Goal: Task Accomplishment & Management: Complete application form

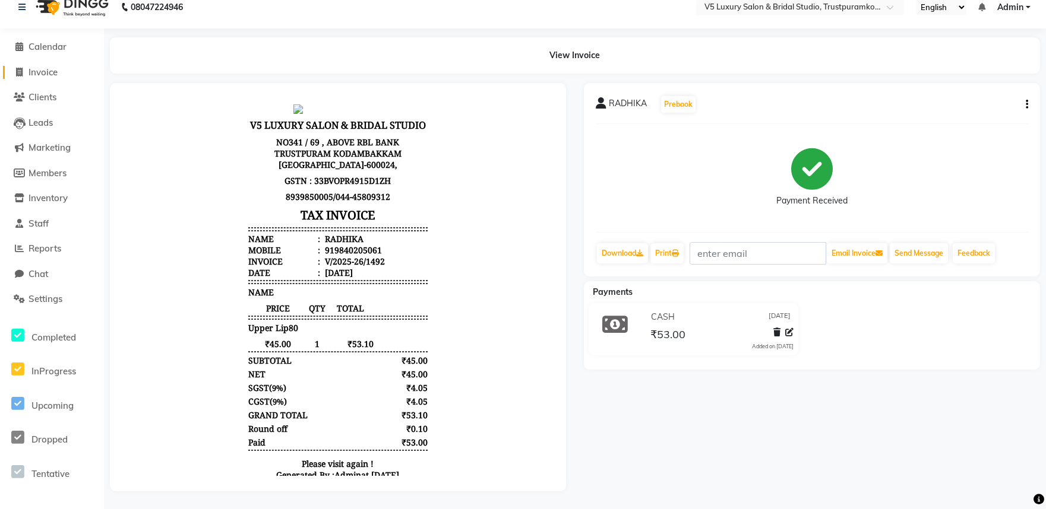
click at [31, 66] on link "Invoice" at bounding box center [52, 73] width 98 height 14
select select "service"
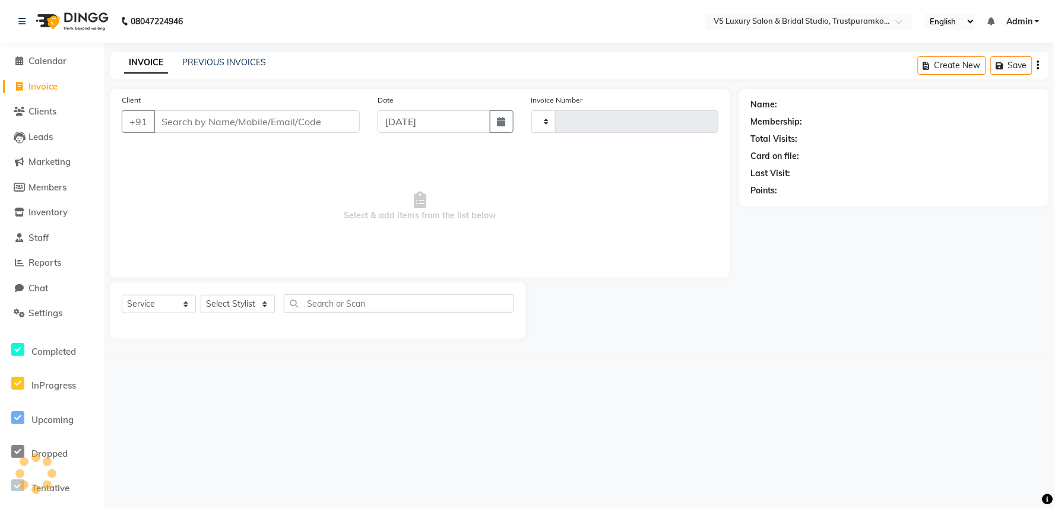
click at [240, 123] on input "Client" at bounding box center [257, 121] width 206 height 23
type input "1493"
select select "7993"
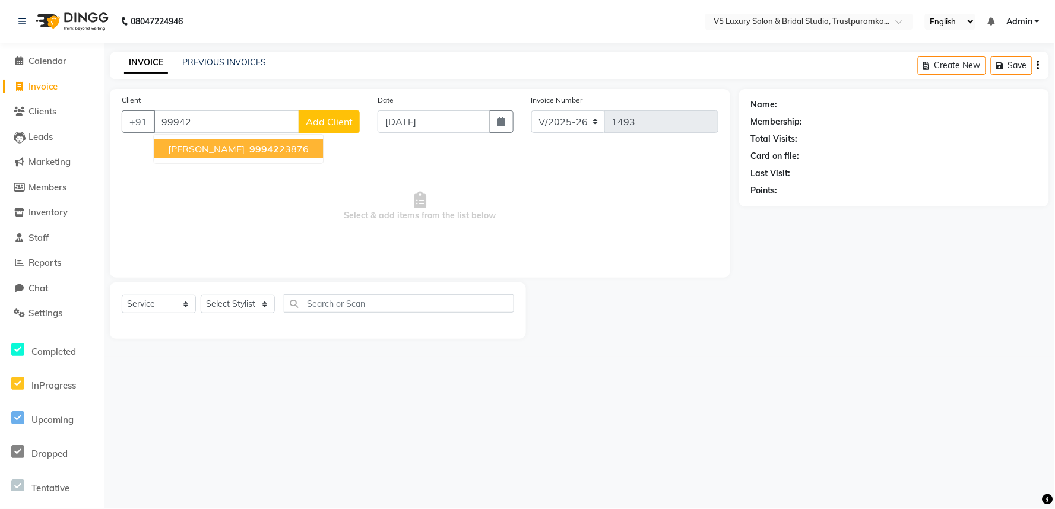
click at [264, 152] on ngb-highlight "99942 23876" at bounding box center [278, 149] width 62 height 12
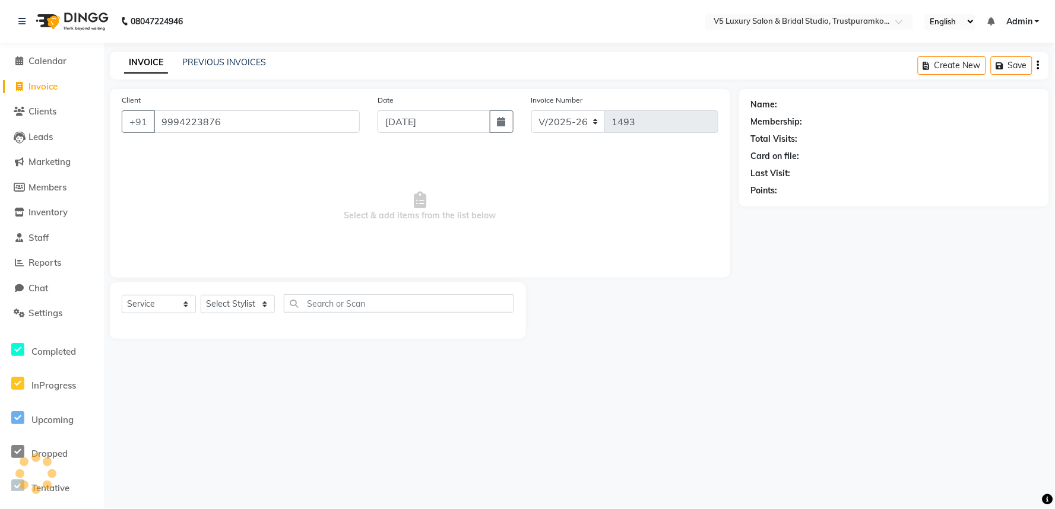
type input "9994223876"
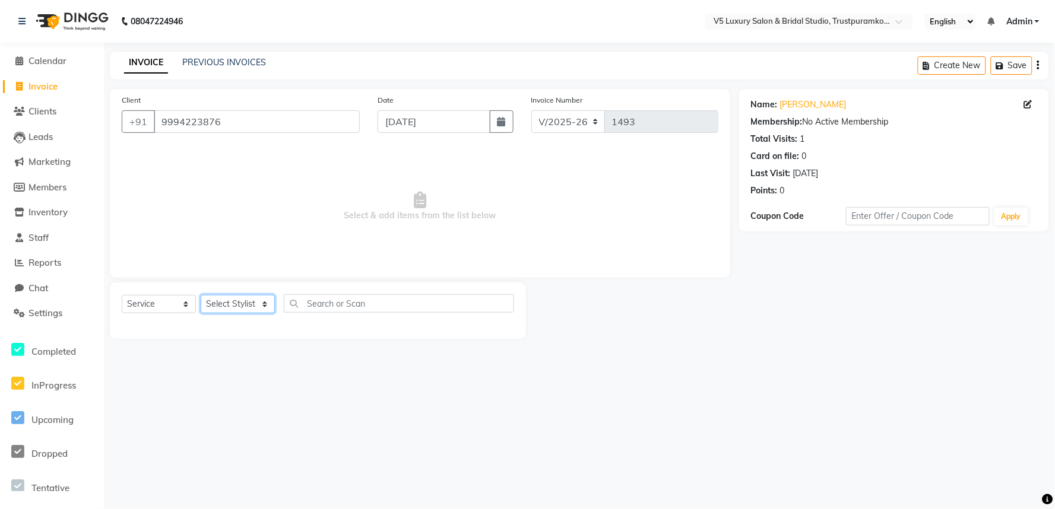
click at [250, 312] on select "Select Stylist [PERSON_NAME] [PERSON_NAME] [DATE] [PERSON_NAME]" at bounding box center [238, 304] width 74 height 18
select select "72642"
click at [201, 296] on select "Select Stylist [PERSON_NAME] [PERSON_NAME] [DATE] [PERSON_NAME]" at bounding box center [238, 304] width 74 height 18
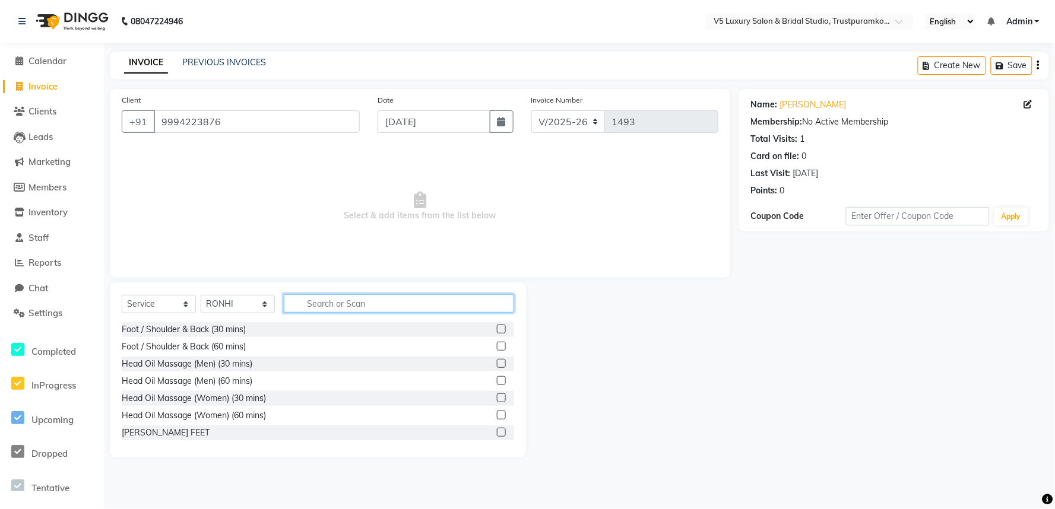
click at [319, 302] on input "text" at bounding box center [399, 303] width 230 height 18
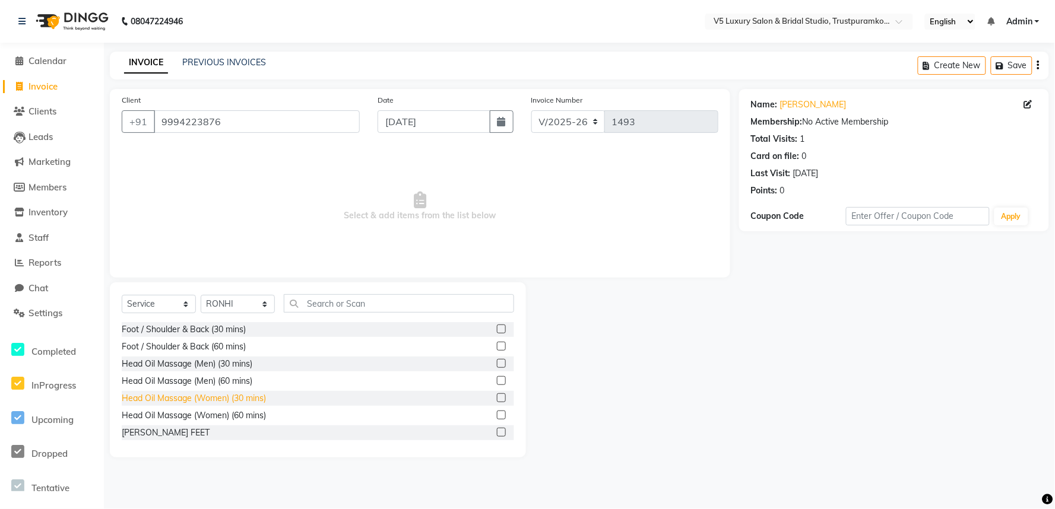
click at [185, 398] on div "Head Oil Massage (Women) (30 mins)" at bounding box center [194, 398] width 144 height 12
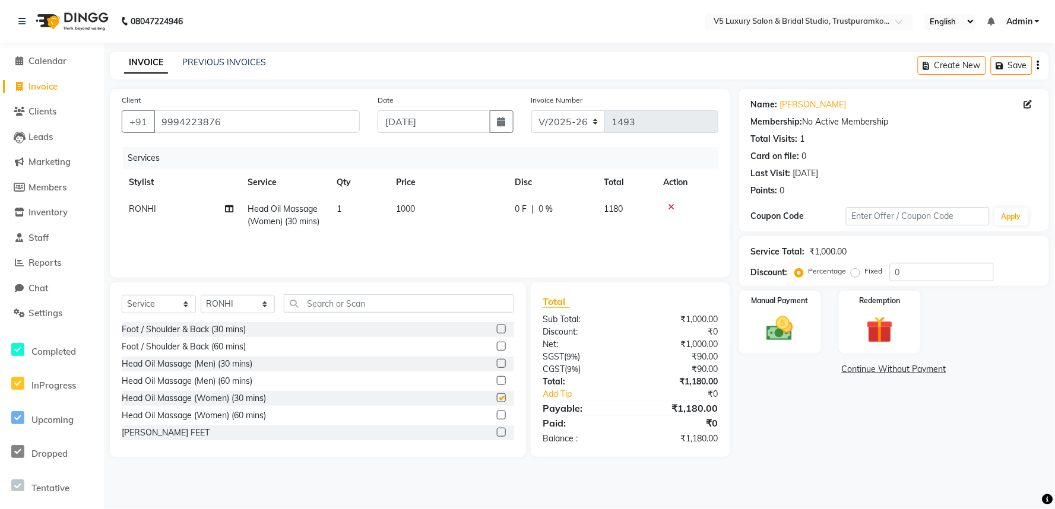
checkbox input "false"
click at [432, 205] on td "1000" at bounding box center [448, 215] width 119 height 39
select select "72642"
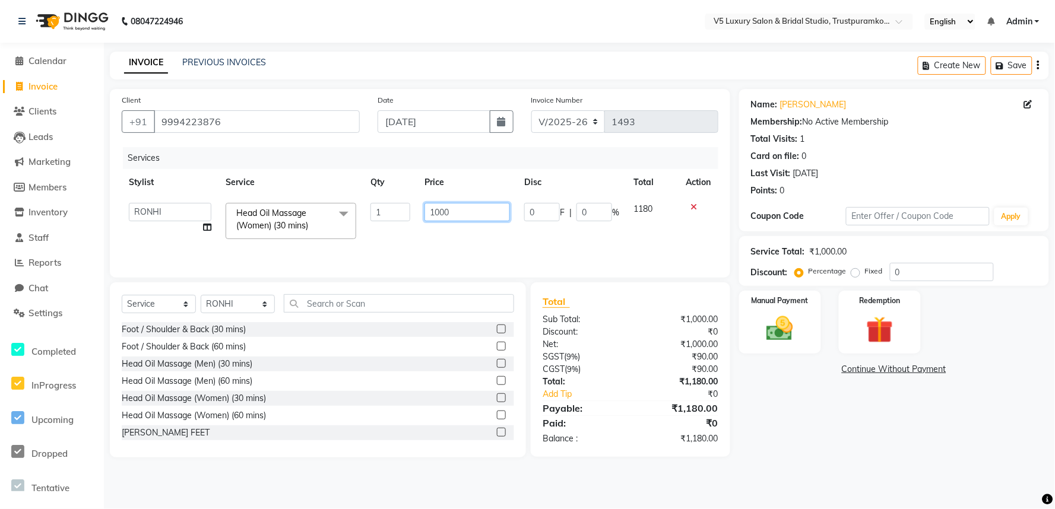
click at [466, 217] on input "1000" at bounding box center [466, 212] width 85 height 18
type input "1"
type input "800"
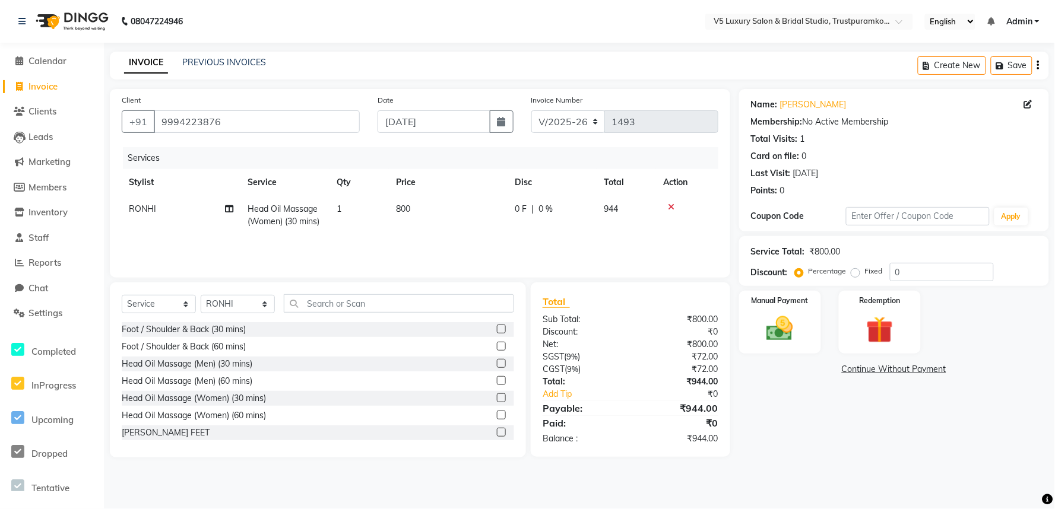
click at [559, 232] on td "0 F | 0 %" at bounding box center [552, 215] width 89 height 39
select select "72642"
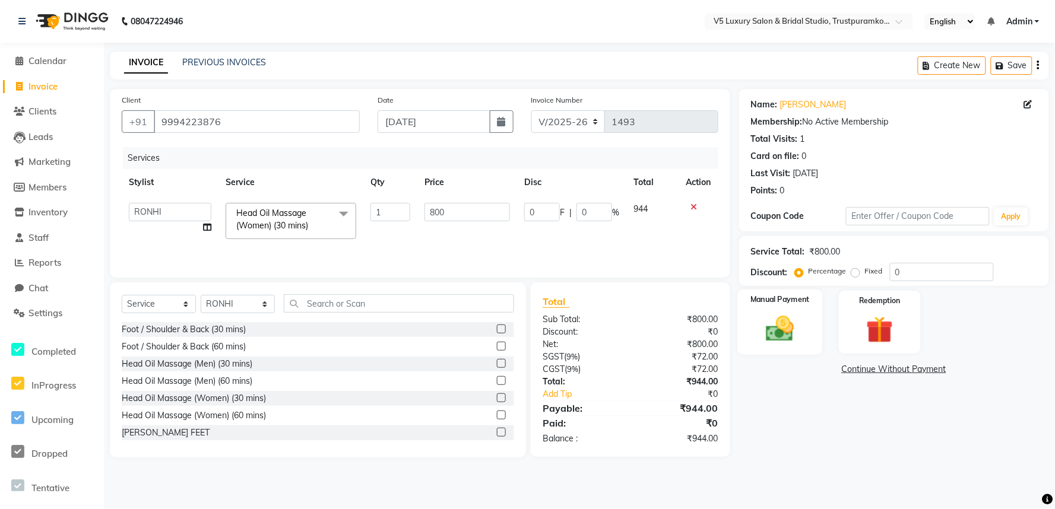
click at [785, 333] on img at bounding box center [779, 329] width 45 height 32
click at [898, 370] on span "UPI" at bounding box center [894, 370] width 18 height 14
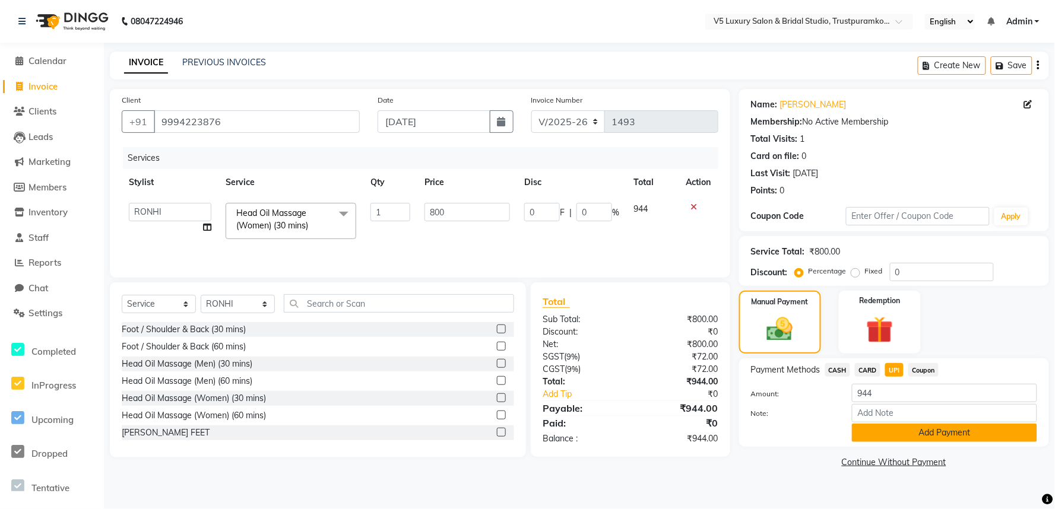
click at [886, 434] on button "Add Payment" at bounding box center [944, 433] width 185 height 18
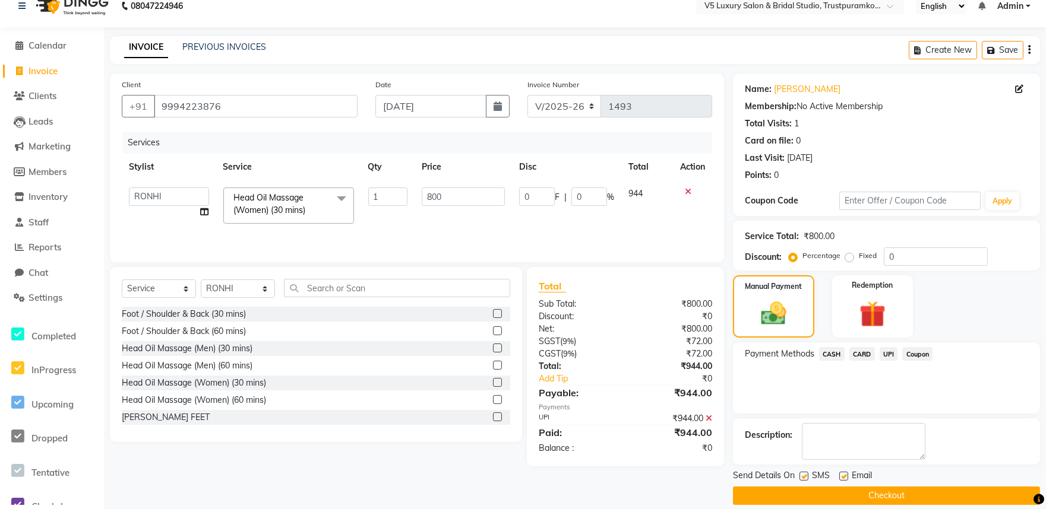
scroll to position [28, 0]
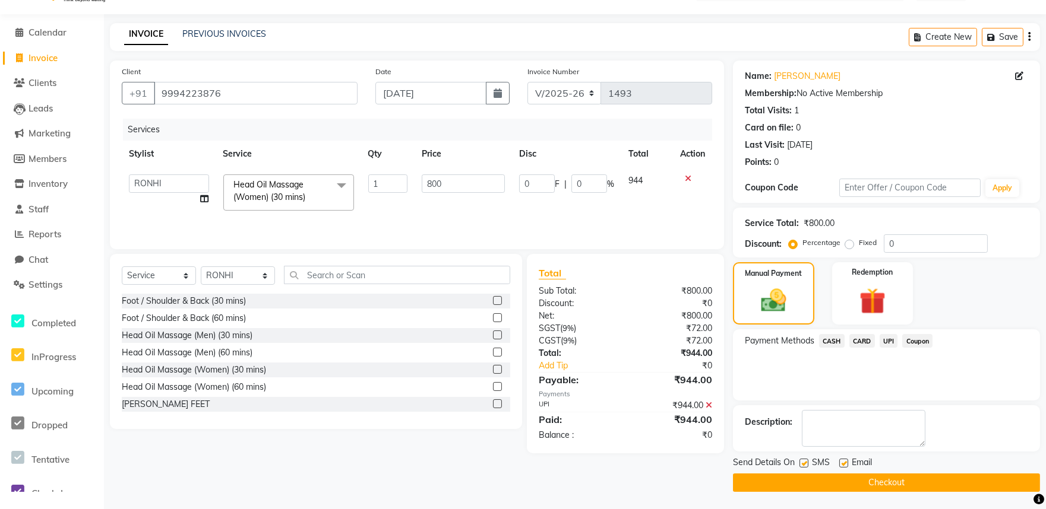
click at [841, 457] on div "Email" at bounding box center [860, 464] width 42 height 15
click at [842, 462] on label at bounding box center [843, 463] width 9 height 9
click at [842, 462] on input "checkbox" at bounding box center [843, 464] width 8 height 8
checkbox input "false"
click at [842, 483] on button "Checkout" at bounding box center [886, 483] width 307 height 18
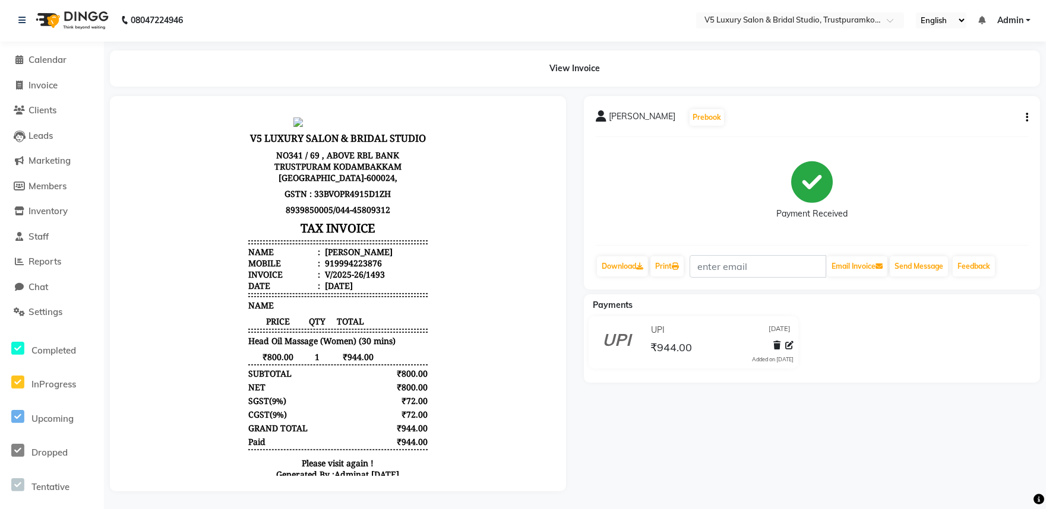
scroll to position [9, 0]
click at [37, 80] on span "Invoice" at bounding box center [42, 85] width 29 height 11
select select "service"
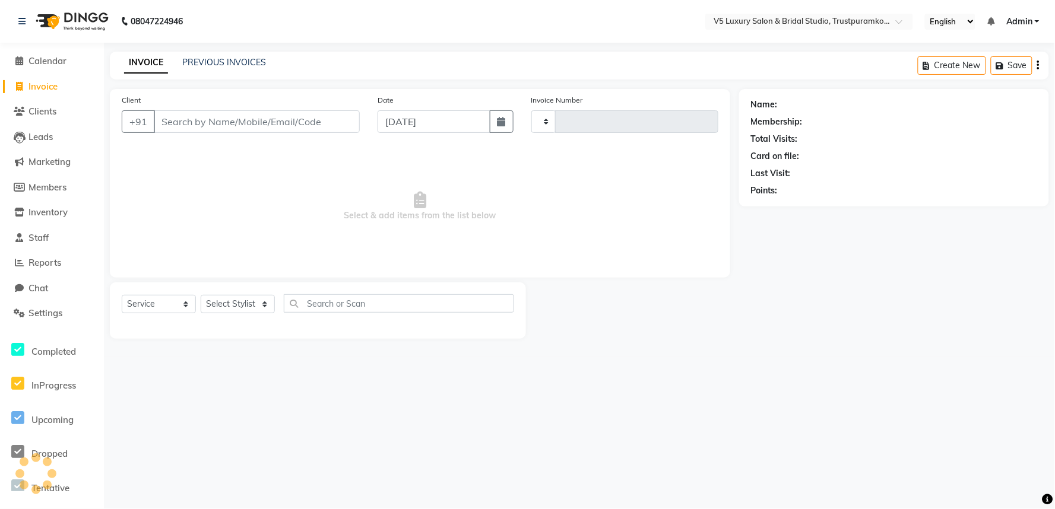
type input "1494"
select select "7993"
click at [306, 131] on input "Client" at bounding box center [257, 121] width 206 height 23
click at [248, 307] on select "Select Stylist [PERSON_NAME] [PERSON_NAME] [DATE] [PERSON_NAME]" at bounding box center [238, 304] width 74 height 18
select select "72642"
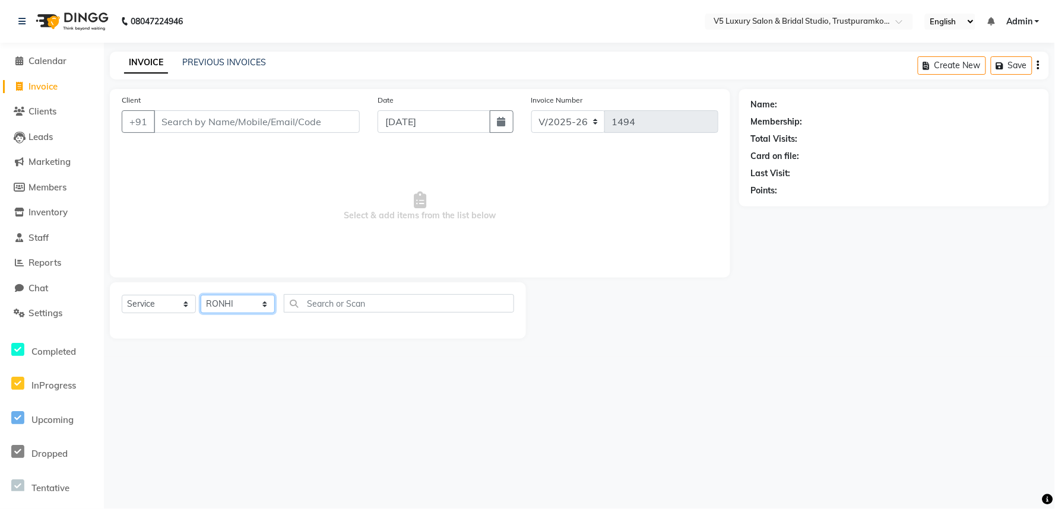
click at [201, 296] on select "Select Stylist [PERSON_NAME] [PERSON_NAME] [DATE] [PERSON_NAME]" at bounding box center [238, 304] width 74 height 18
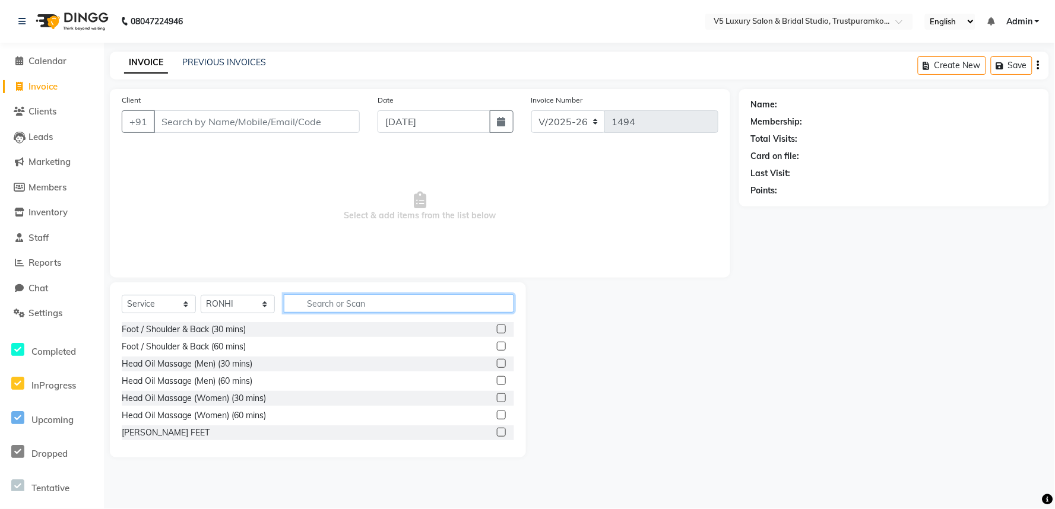
click at [364, 296] on input "text" at bounding box center [399, 303] width 230 height 18
type input "ey"
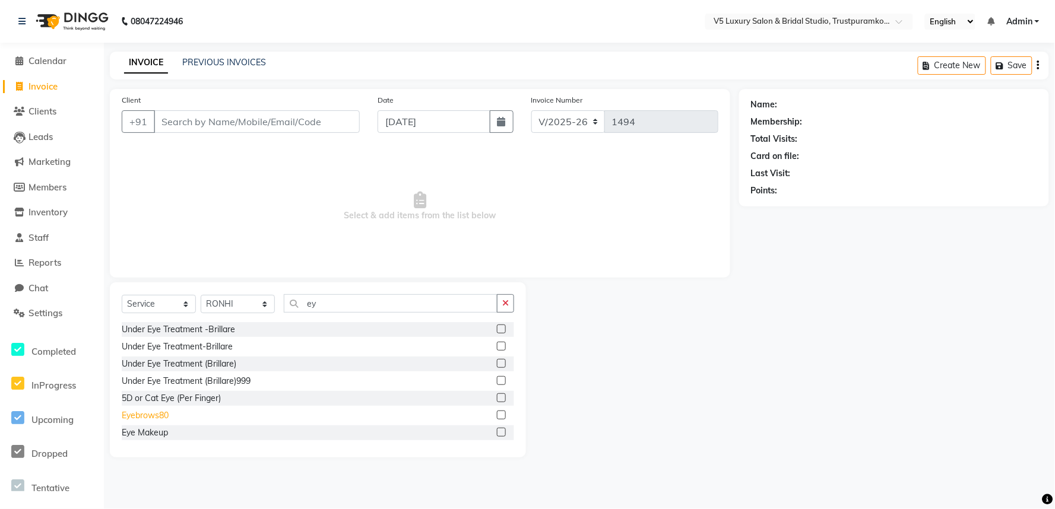
click at [153, 419] on div "Eyebrows80" at bounding box center [145, 416] width 47 height 12
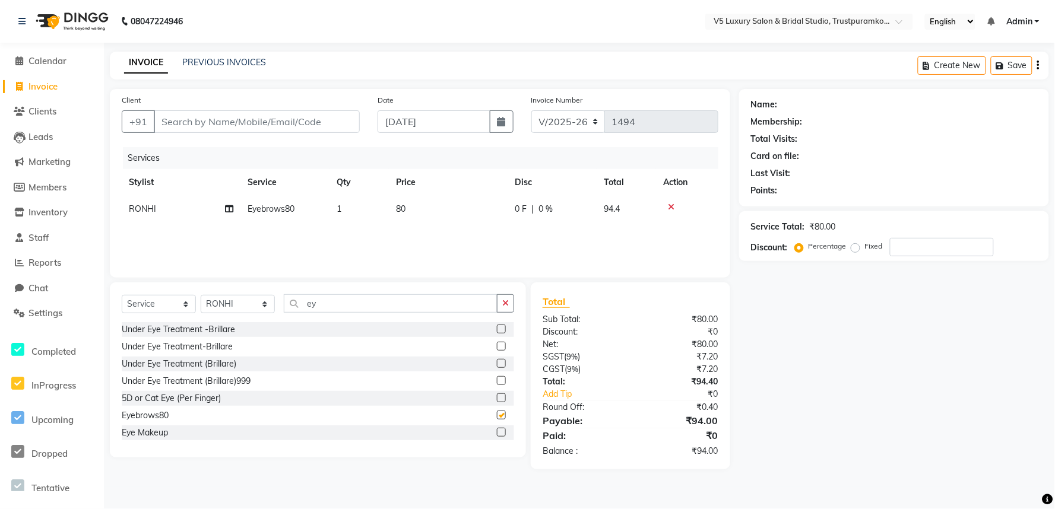
checkbox input "false"
click at [417, 215] on td "80" at bounding box center [448, 209] width 119 height 27
select select "72642"
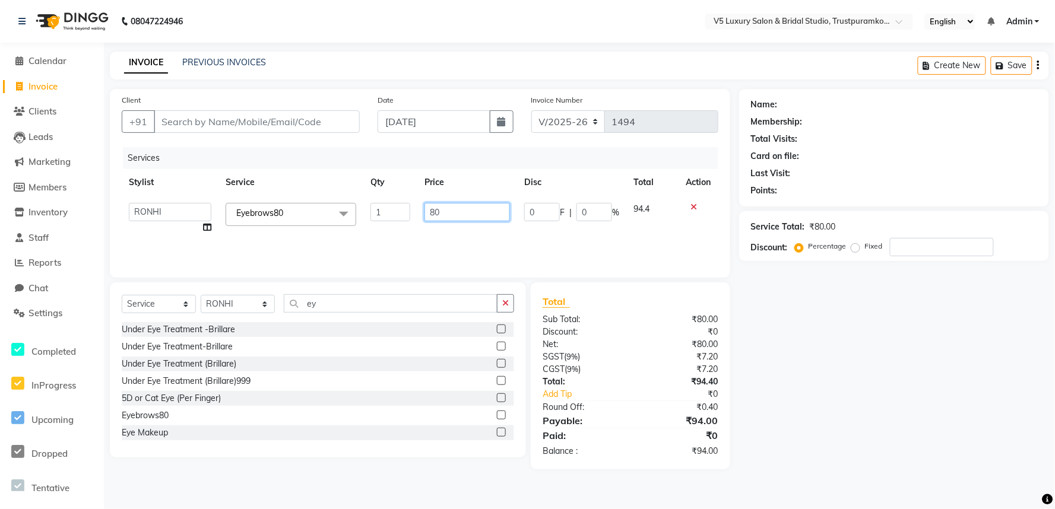
click at [471, 208] on input "80" at bounding box center [466, 212] width 85 height 18
type input "8"
type input "45"
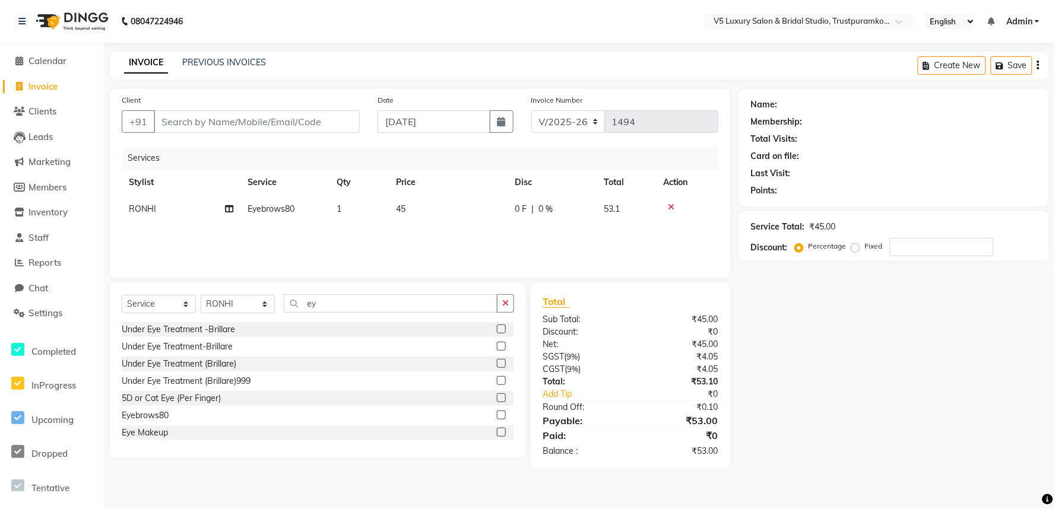
click at [496, 228] on div "Services Stylist Service Qty Price Disc Total Action RONHI Eyebrows80 1 45 0 F …" at bounding box center [420, 206] width 597 height 119
click at [262, 119] on input "Client" at bounding box center [257, 121] width 206 height 23
click at [505, 302] on icon "button" at bounding box center [505, 303] width 7 height 8
click at [263, 116] on input "Client" at bounding box center [257, 121] width 206 height 23
click at [669, 206] on icon at bounding box center [671, 207] width 7 height 8
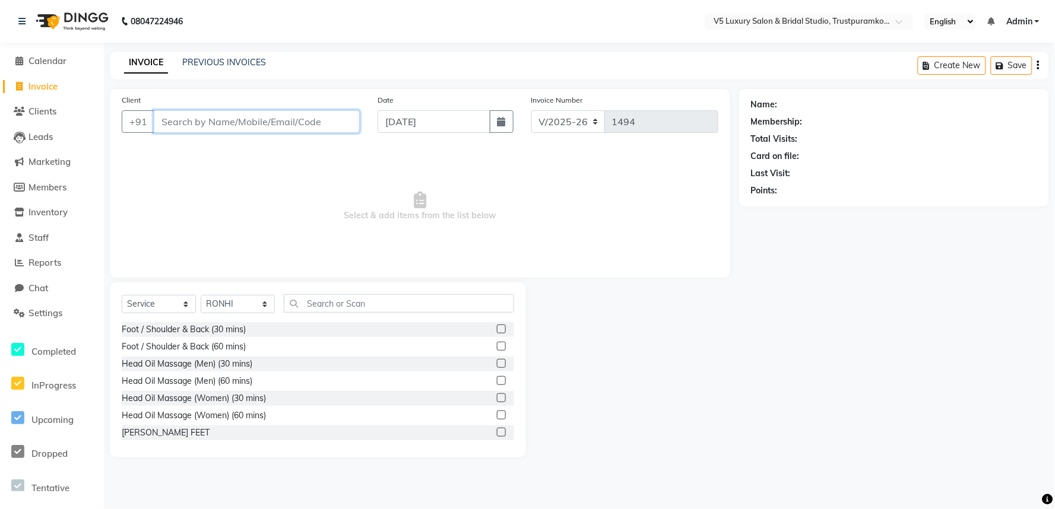
click at [239, 115] on input "Client" at bounding box center [257, 121] width 206 height 23
click at [206, 115] on input "91235567755" at bounding box center [226, 121] width 145 height 23
click at [227, 117] on input "9123556755" at bounding box center [226, 121] width 145 height 23
type input "9123556755"
click at [328, 128] on button "Add Client" at bounding box center [329, 121] width 61 height 23
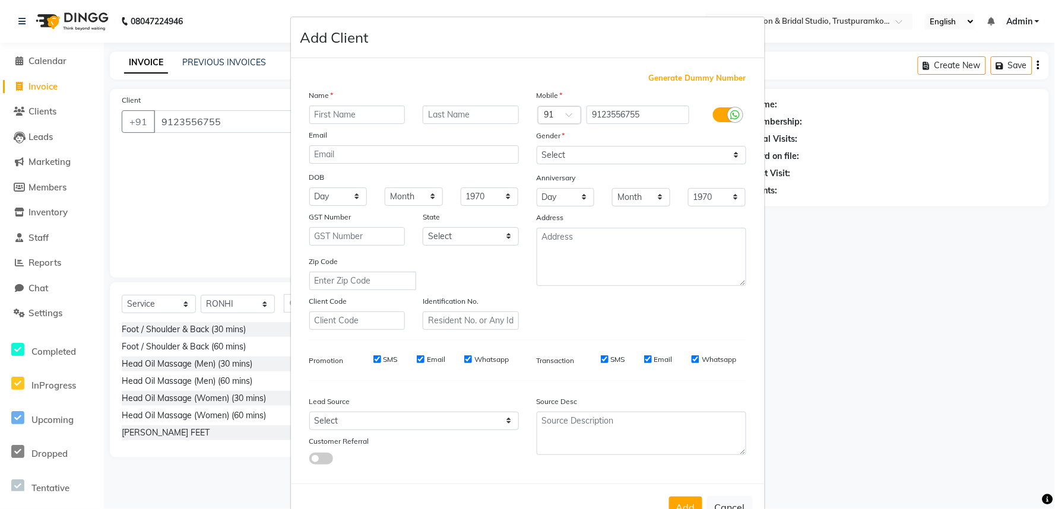
click at [356, 115] on input "text" at bounding box center [357, 115] width 96 height 18
type input "[PERSON_NAME]"
click at [731, 154] on select "Select [DEMOGRAPHIC_DATA] [DEMOGRAPHIC_DATA] Other Prefer Not To Say" at bounding box center [642, 155] width 210 height 18
select select "[DEMOGRAPHIC_DATA]"
click at [537, 146] on select "Select [DEMOGRAPHIC_DATA] [DEMOGRAPHIC_DATA] Other Prefer Not To Say" at bounding box center [642, 155] width 210 height 18
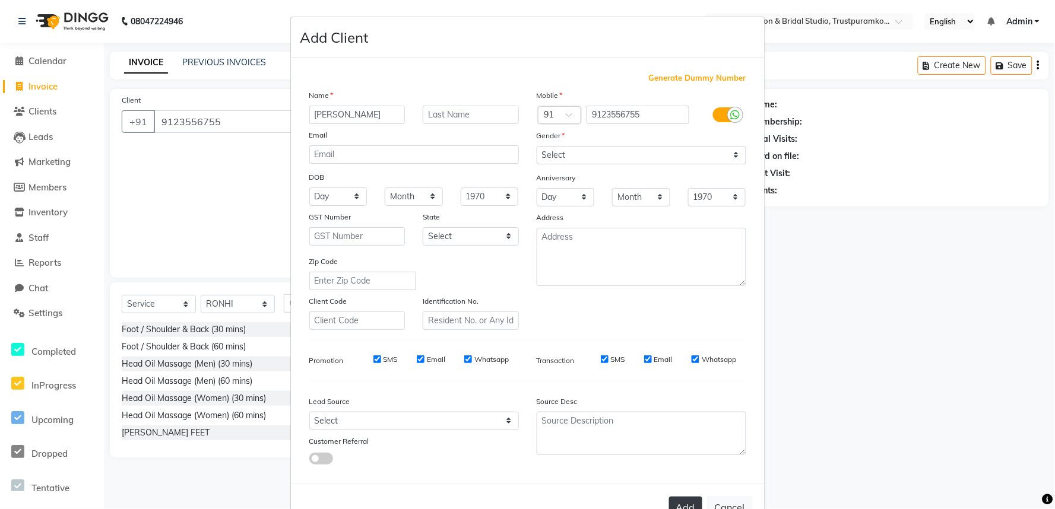
click at [689, 502] on button "Add" at bounding box center [685, 507] width 33 height 21
select select
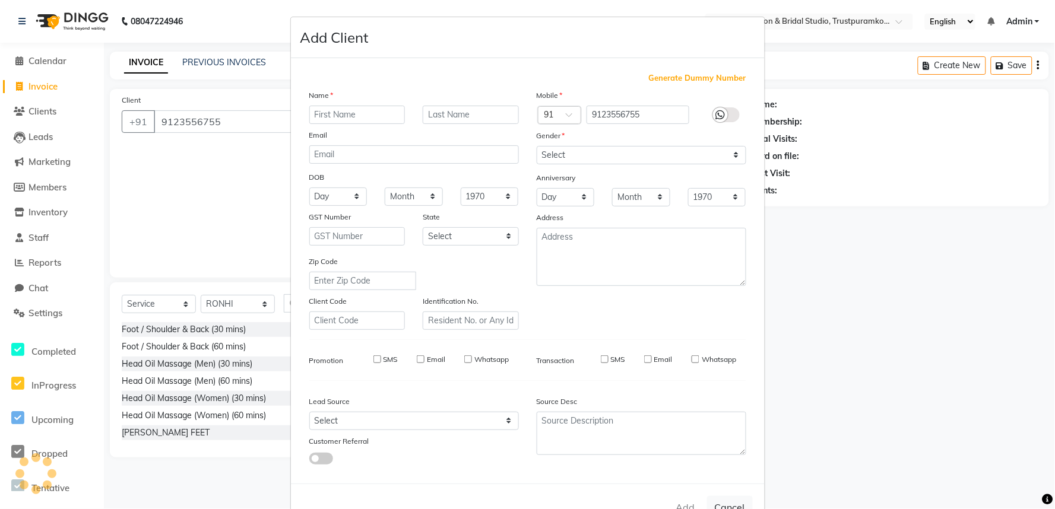
select select
checkbox input "false"
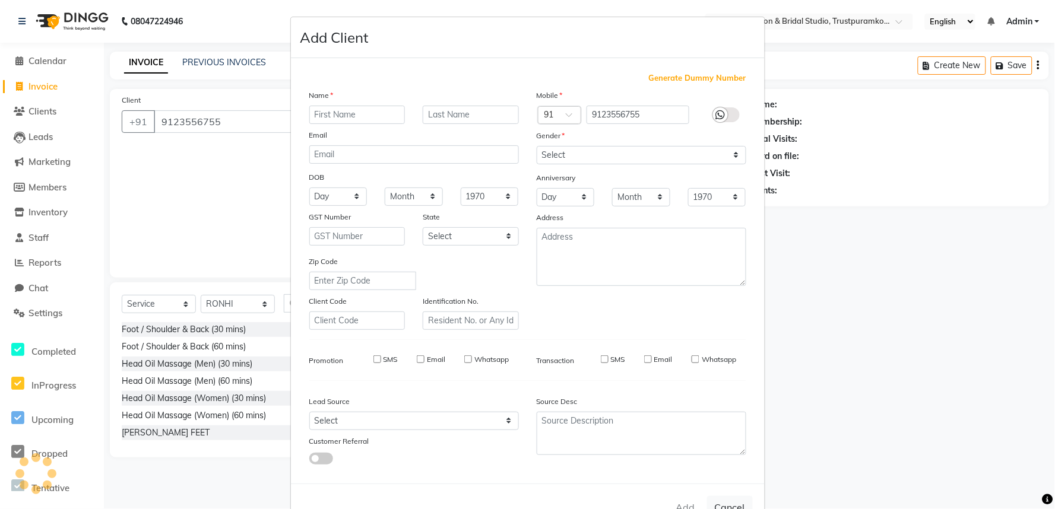
checkbox input "false"
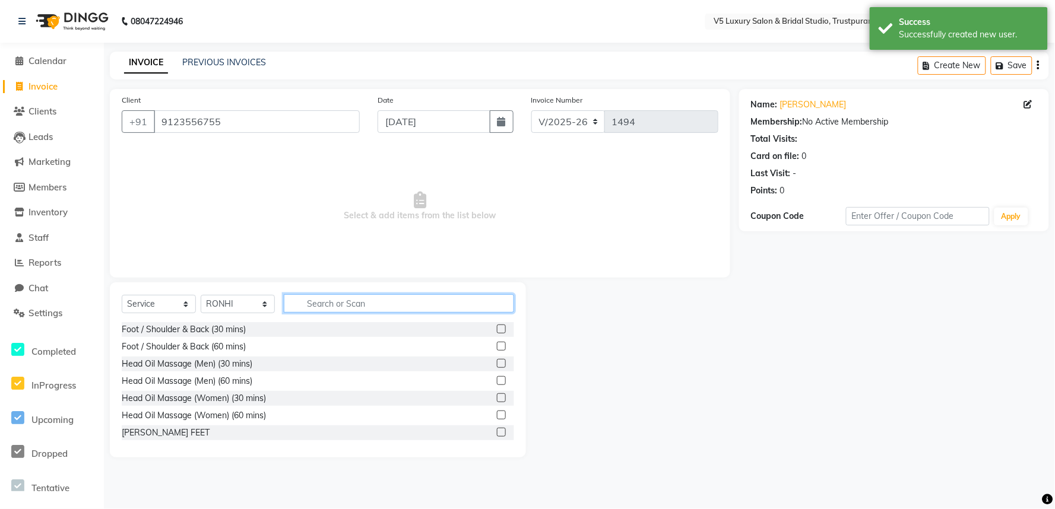
click at [334, 308] on input "text" at bounding box center [399, 303] width 230 height 18
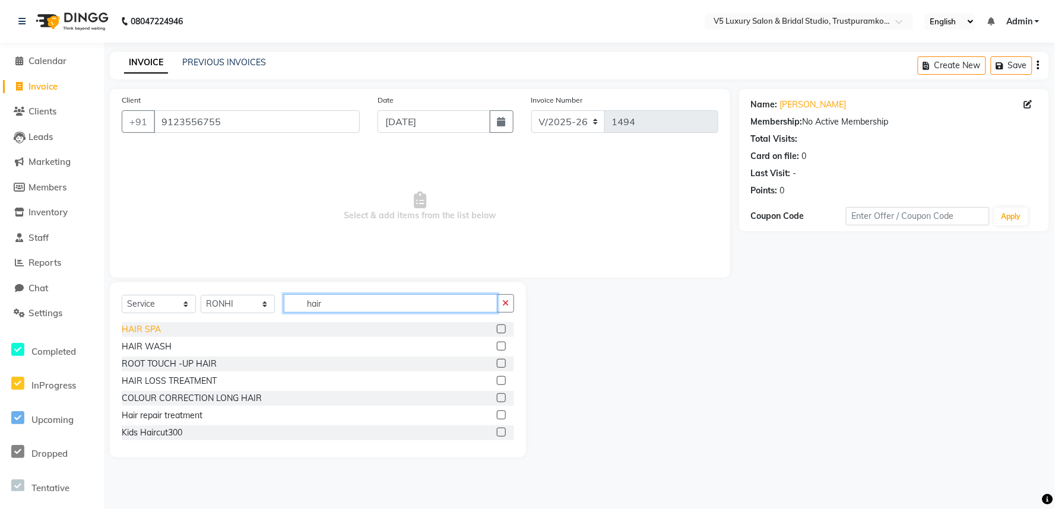
type input "hair"
click at [137, 328] on div "HAIR SPA" at bounding box center [141, 330] width 39 height 12
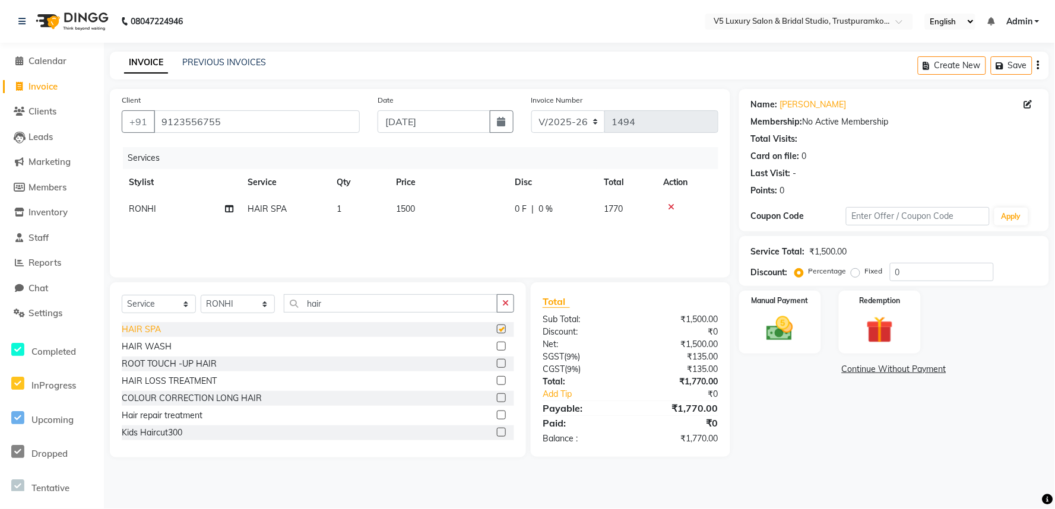
checkbox input "false"
drag, startPoint x: 543, startPoint y: 207, endPoint x: 537, endPoint y: 211, distance: 6.8
click at [538, 211] on span "0 %" at bounding box center [545, 209] width 14 height 12
select select "72642"
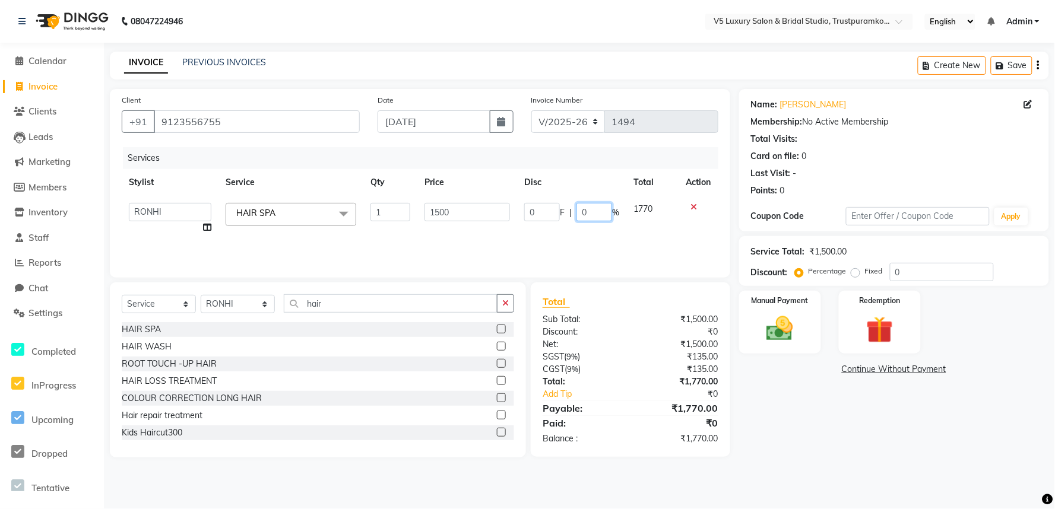
drag, startPoint x: 595, startPoint y: 209, endPoint x: 574, endPoint y: 217, distance: 23.5
click at [574, 217] on div "0 F | 0 %" at bounding box center [571, 212] width 95 height 18
type input "30"
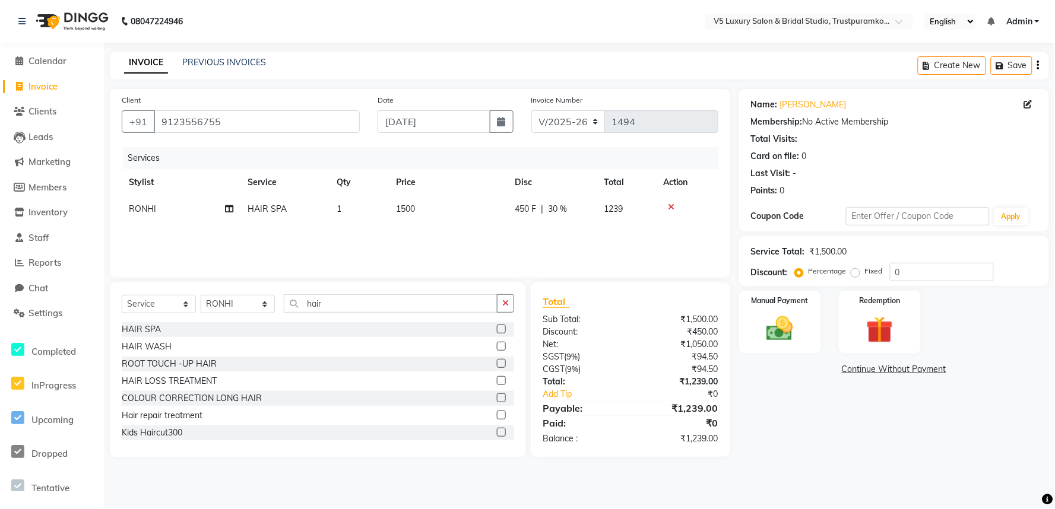
click at [788, 423] on div "Name: [PERSON_NAME] Membership: No Active Membership Total Visits: Card on file…" at bounding box center [898, 273] width 319 height 369
drag, startPoint x: 532, startPoint y: 207, endPoint x: 503, endPoint y: 218, distance: 31.4
click at [503, 218] on tr "RONHI HAIR SPA 1 1500 450 F | 30 % 1239" at bounding box center [420, 209] width 597 height 27
drag, startPoint x: 535, startPoint y: 206, endPoint x: 509, endPoint y: 216, distance: 28.0
click at [509, 216] on td "450 F | 30 %" at bounding box center [552, 209] width 89 height 27
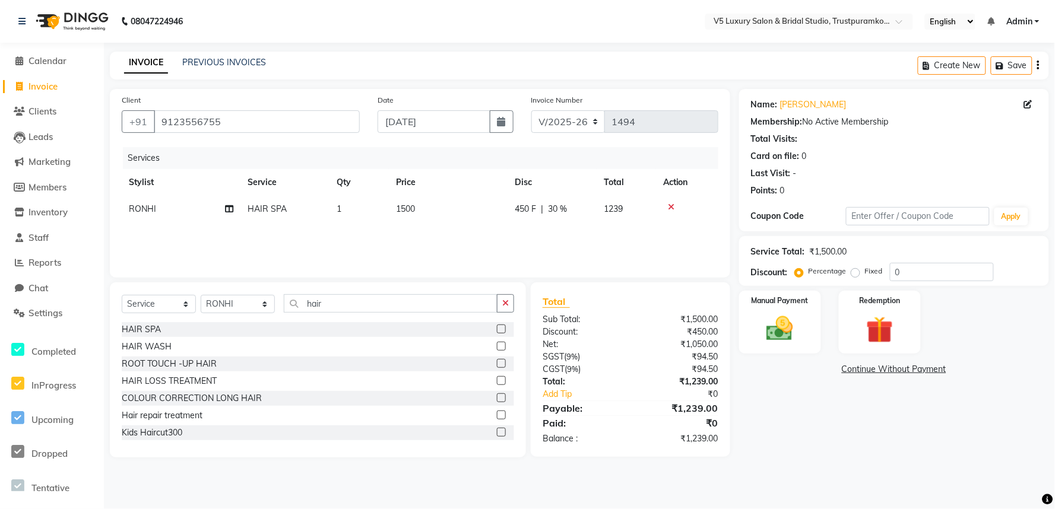
select select "72642"
drag, startPoint x: 568, startPoint y: 213, endPoint x: 571, endPoint y: 220, distance: 7.5
click at [568, 216] on div "450 F | 30 %" at bounding box center [571, 212] width 95 height 18
click at [572, 214] on div "450 F | 30 %" at bounding box center [571, 212] width 95 height 18
click at [571, 215] on span "|" at bounding box center [570, 213] width 2 height 12
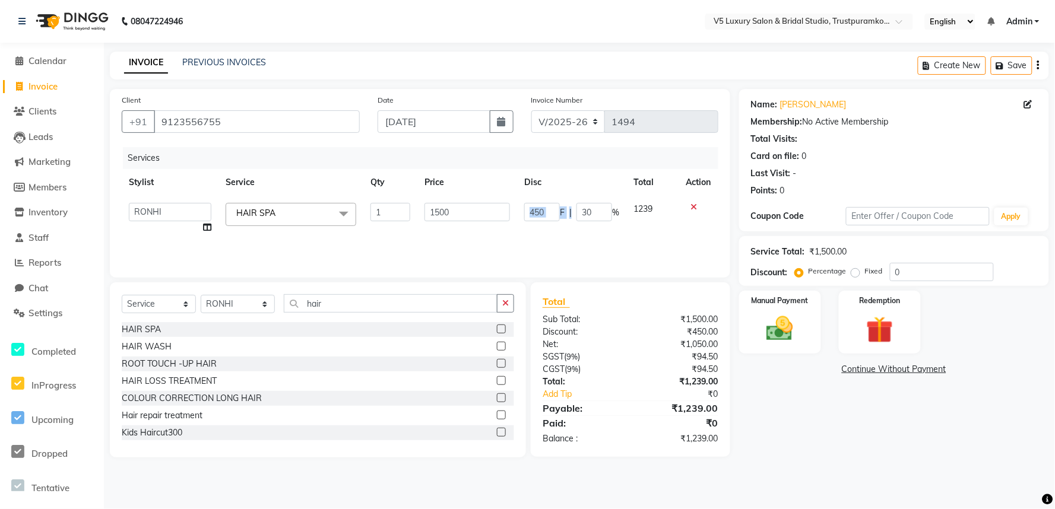
drag, startPoint x: 571, startPoint y: 214, endPoint x: 525, endPoint y: 215, distance: 45.7
click at [525, 215] on div "450 F | 30 %" at bounding box center [571, 212] width 95 height 18
click at [698, 208] on div at bounding box center [698, 207] width 25 height 8
click at [692, 206] on icon at bounding box center [694, 207] width 7 height 8
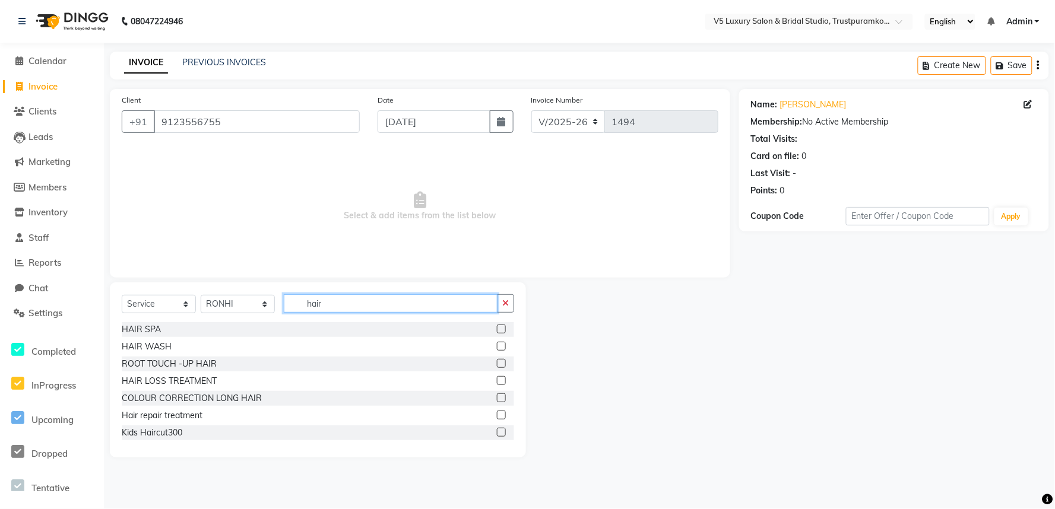
click at [388, 304] on input "hair" at bounding box center [391, 303] width 214 height 18
click at [157, 327] on div "HAIR SPA" at bounding box center [141, 330] width 39 height 12
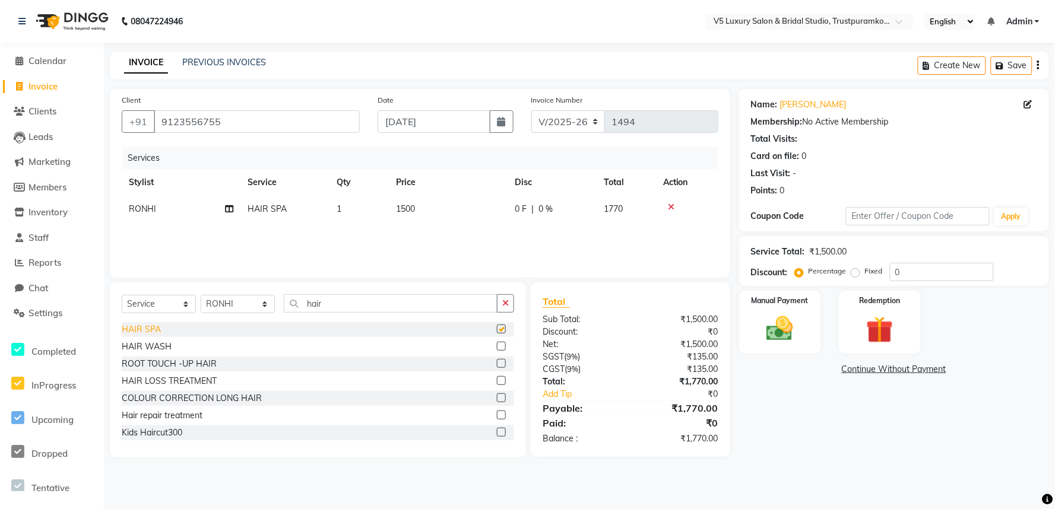
checkbox input "false"
click at [428, 217] on td "1500" at bounding box center [448, 209] width 119 height 27
select select "72642"
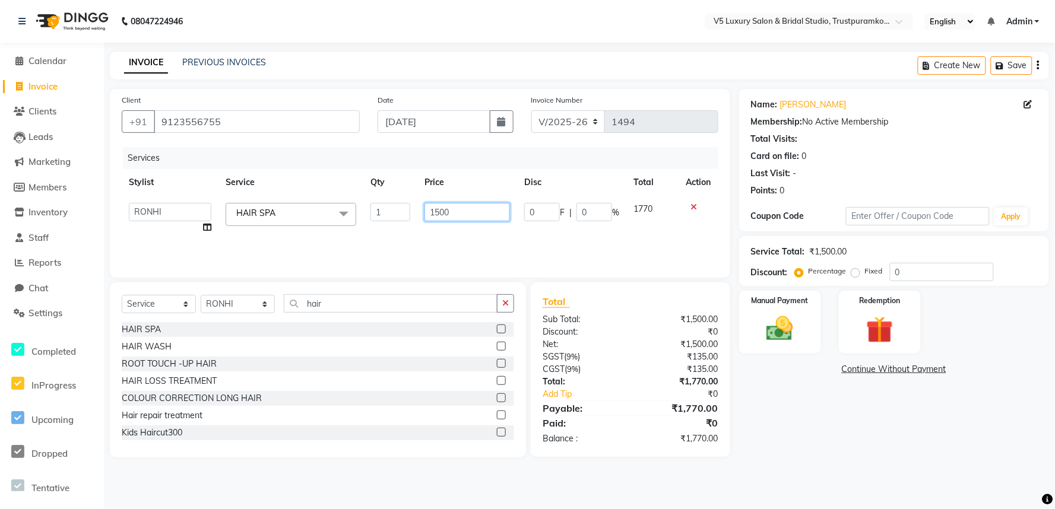
drag, startPoint x: 460, startPoint y: 211, endPoint x: 351, endPoint y: 217, distance: 108.8
click at [351, 217] on tr "[PERSON_NAME] [PERSON_NAME] [DATE] [PERSON_NAME] HAIR SPA x Foot / Shoulder & B…" at bounding box center [420, 218] width 597 height 45
type input "2159"
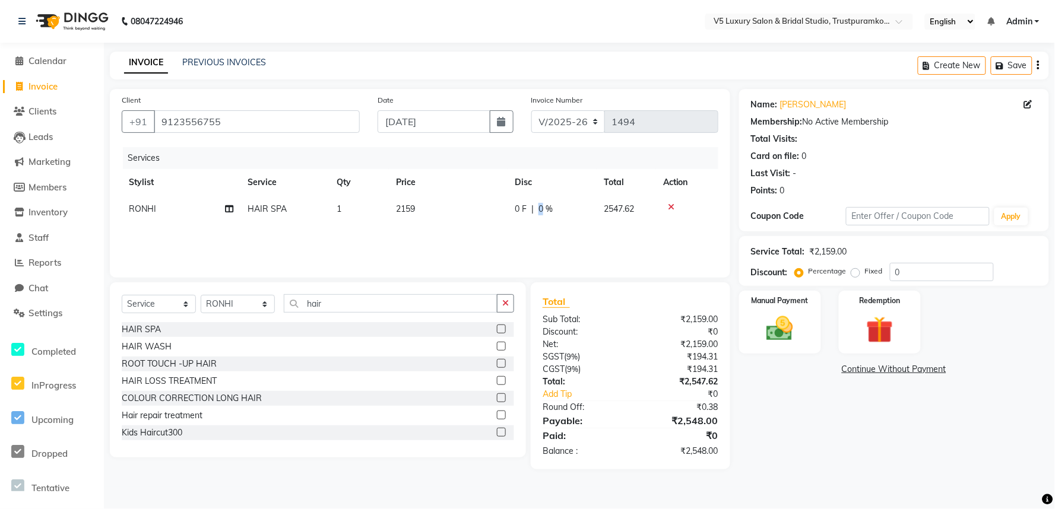
drag, startPoint x: 541, startPoint y: 207, endPoint x: 533, endPoint y: 211, distance: 9.3
click at [533, 211] on div "0 F | 0 %" at bounding box center [552, 209] width 75 height 12
select select "72642"
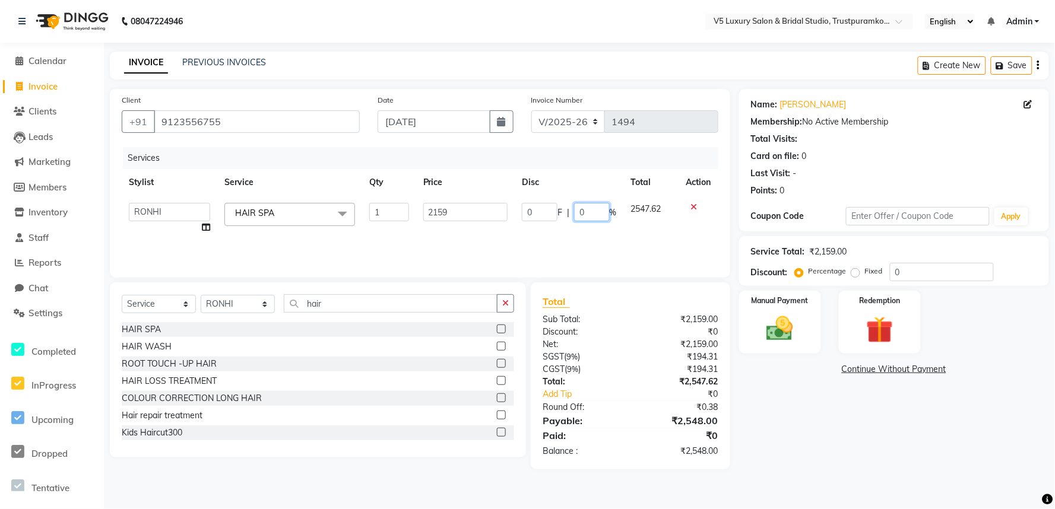
drag, startPoint x: 588, startPoint y: 209, endPoint x: 576, endPoint y: 215, distance: 13.3
click at [576, 215] on input "0" at bounding box center [592, 212] width 36 height 18
type input "30"
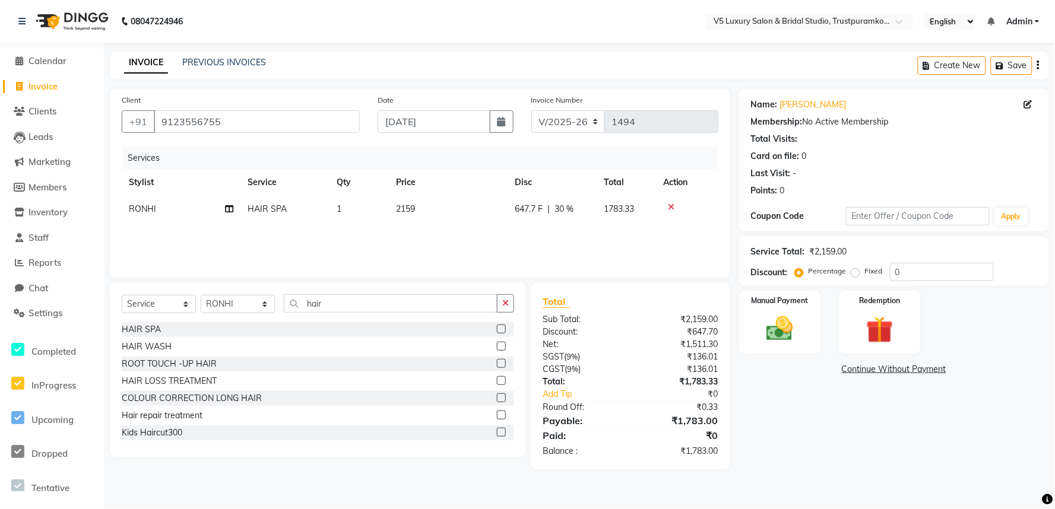
click at [758, 386] on div "Name: [PERSON_NAME] Membership: No Active Membership Total Visits: Card on file…" at bounding box center [898, 279] width 319 height 381
click at [507, 306] on icon "button" at bounding box center [505, 303] width 7 height 8
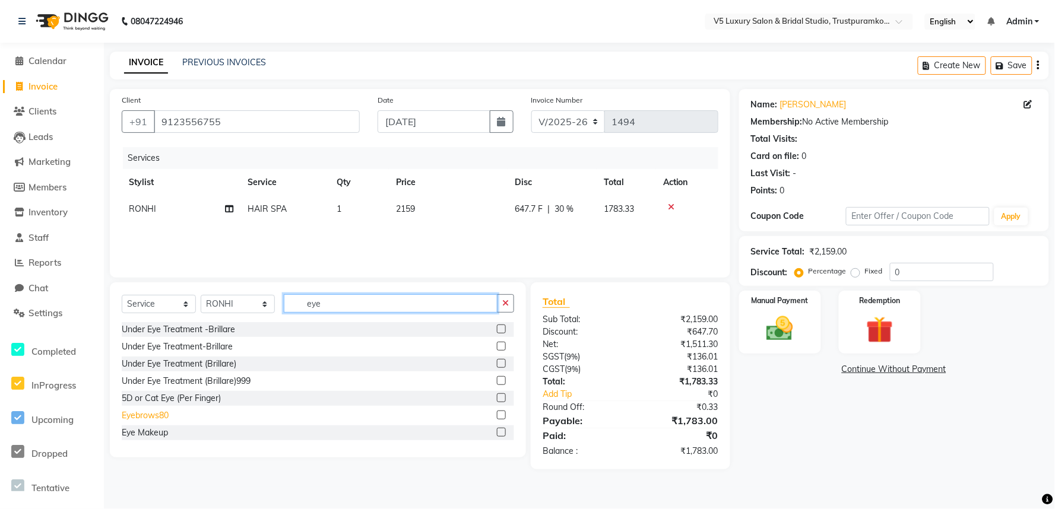
type input "eye"
click at [159, 413] on div "Eyebrows80" at bounding box center [145, 416] width 47 height 12
checkbox input "false"
click at [411, 232] on td "80" at bounding box center [448, 236] width 119 height 27
select select "72642"
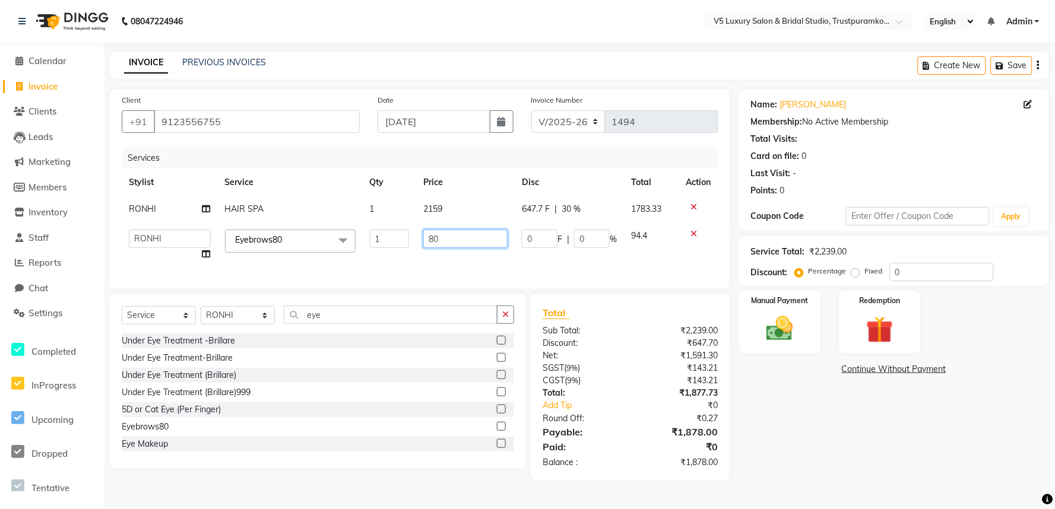
drag, startPoint x: 443, startPoint y: 235, endPoint x: 389, endPoint y: 236, distance: 54.0
click at [389, 236] on tr "[PERSON_NAME] [PERSON_NAME] [DATE] [PERSON_NAME] Eyebrows80 x Foot / Shoulder &…" at bounding box center [420, 245] width 597 height 45
type input "45"
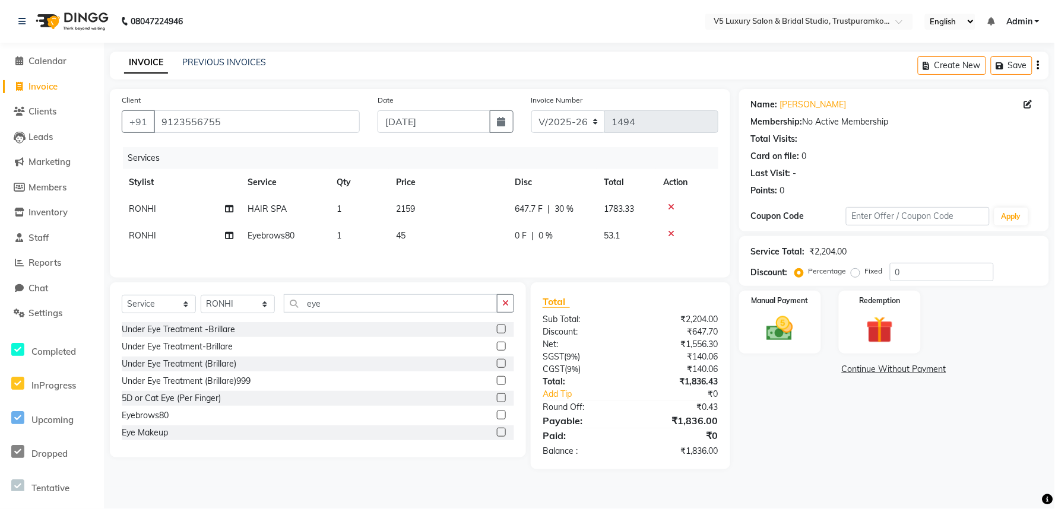
click at [767, 468] on div "Name: [PERSON_NAME] Membership: No Active Membership Total Visits: Card on file…" at bounding box center [898, 279] width 319 height 381
click at [766, 470] on div "Name: [PERSON_NAME] Membership: No Active Membership Total Visits: Card on file…" at bounding box center [898, 279] width 319 height 381
click at [787, 322] on img at bounding box center [779, 329] width 45 height 32
click at [835, 365] on span "CASH" at bounding box center [838, 370] width 26 height 14
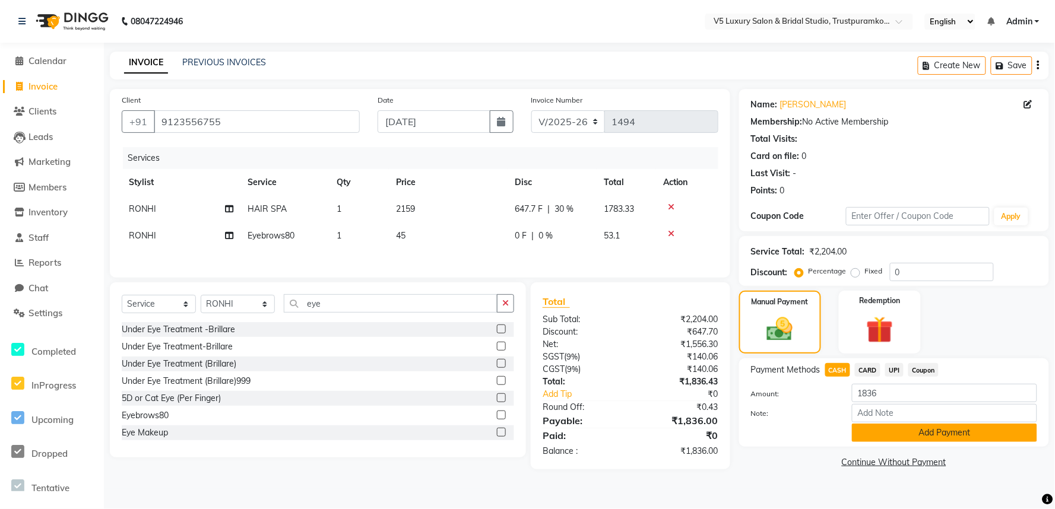
click at [888, 427] on button "Add Payment" at bounding box center [944, 433] width 185 height 18
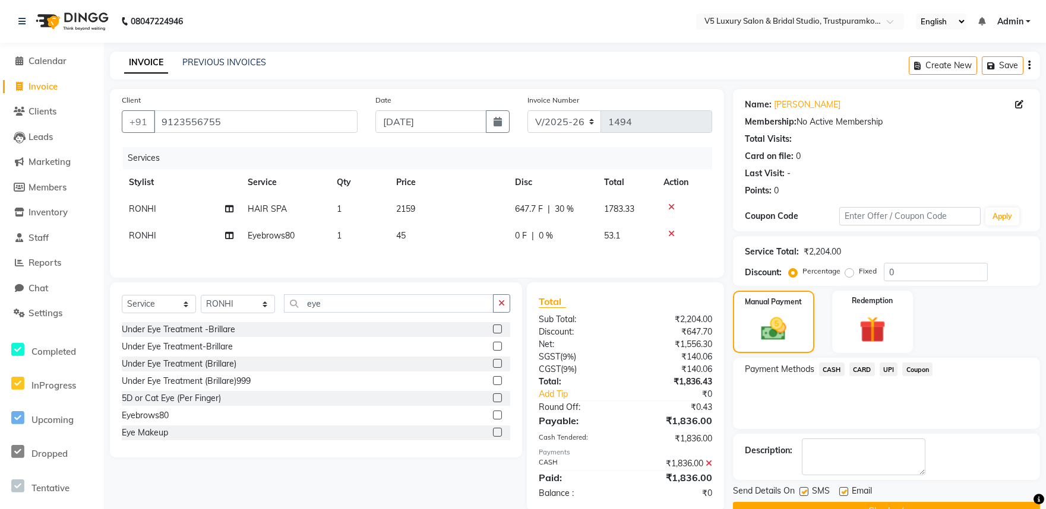
click at [841, 491] on label at bounding box center [843, 491] width 9 height 9
click at [841, 491] on input "checkbox" at bounding box center [843, 493] width 8 height 8
checkbox input "false"
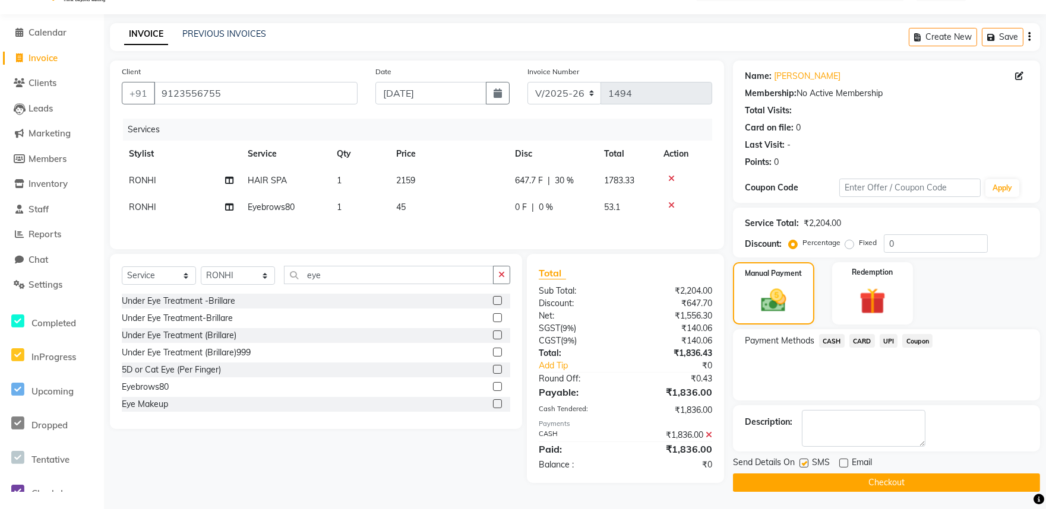
click at [905, 478] on button "Checkout" at bounding box center [886, 483] width 307 height 18
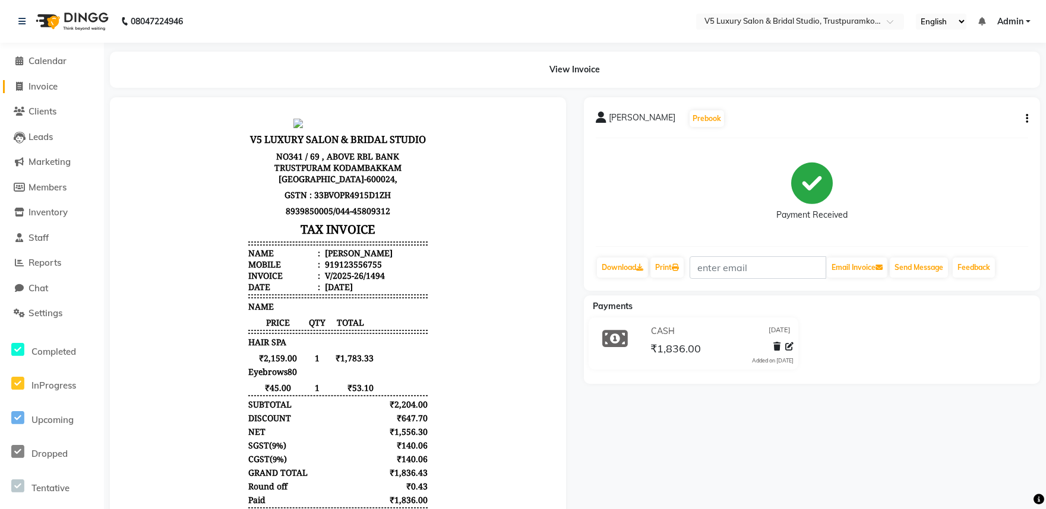
click at [34, 85] on span "Invoice" at bounding box center [42, 86] width 29 height 11
select select "service"
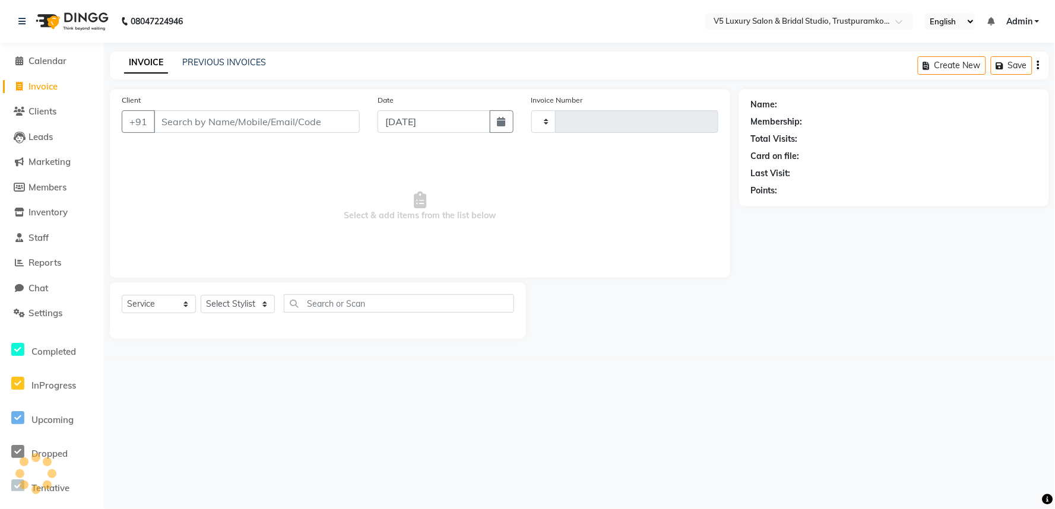
type input "1495"
select select "7993"
click at [54, 264] on span "Reports" at bounding box center [44, 262] width 33 height 11
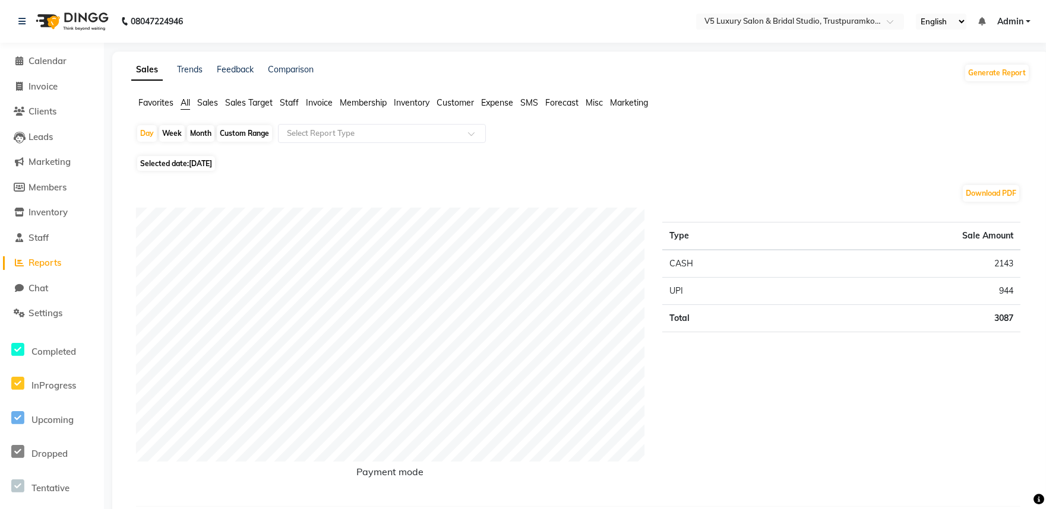
click at [205, 131] on div "Month" at bounding box center [200, 133] width 27 height 17
select select "9"
select select "2025"
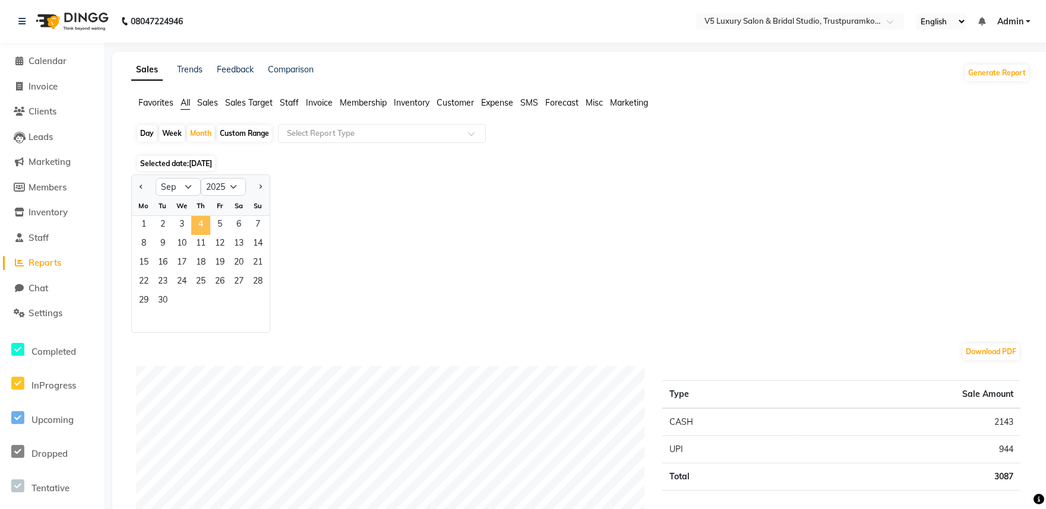
click at [197, 221] on span "4" at bounding box center [200, 225] width 19 height 19
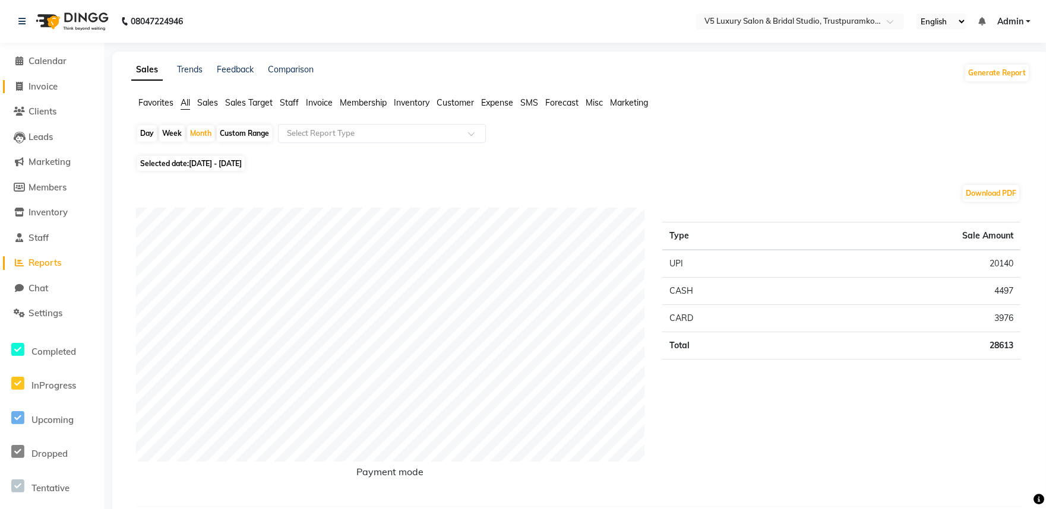
click at [45, 86] on span "Invoice" at bounding box center [42, 86] width 29 height 11
select select "service"
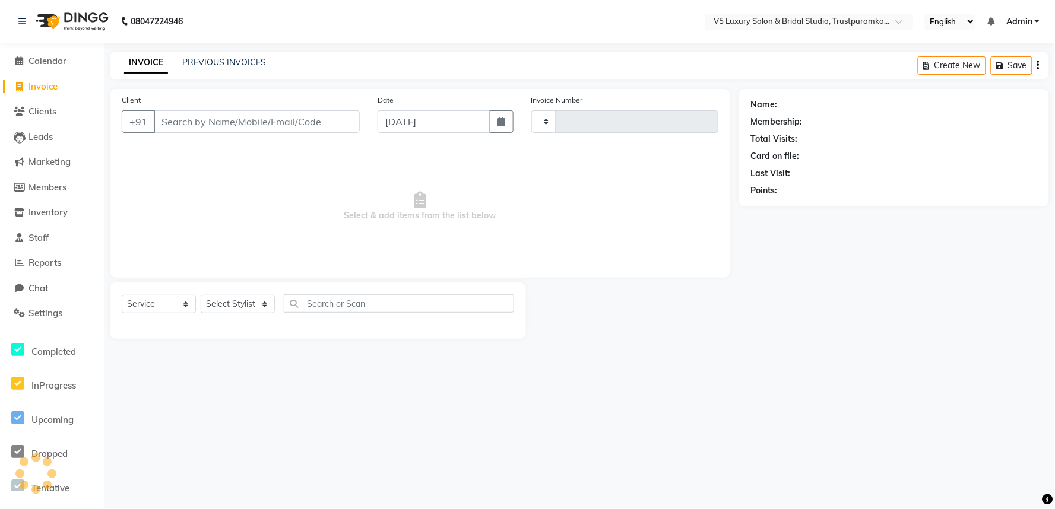
type input "1495"
select select "7993"
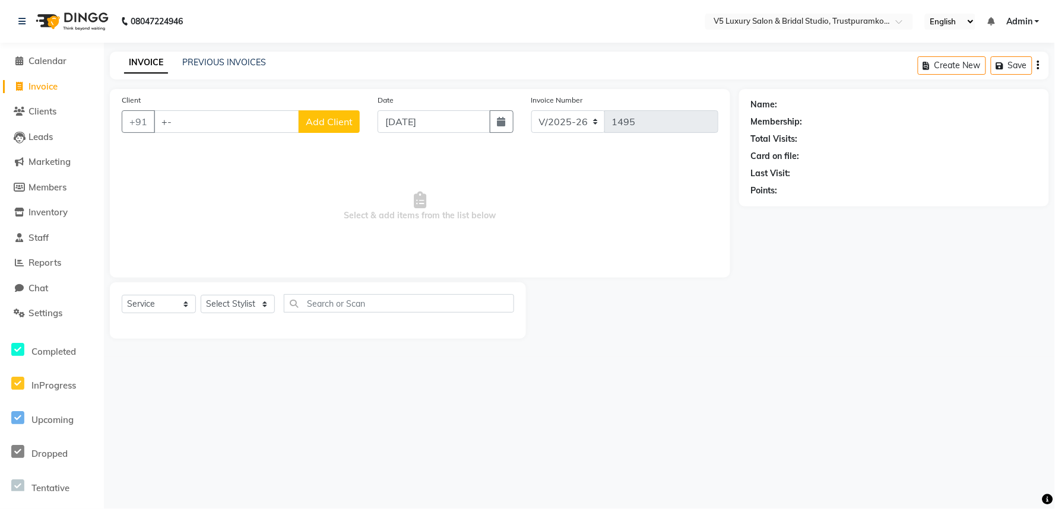
type input "+"
click at [56, 256] on link "Reports" at bounding box center [52, 263] width 98 height 14
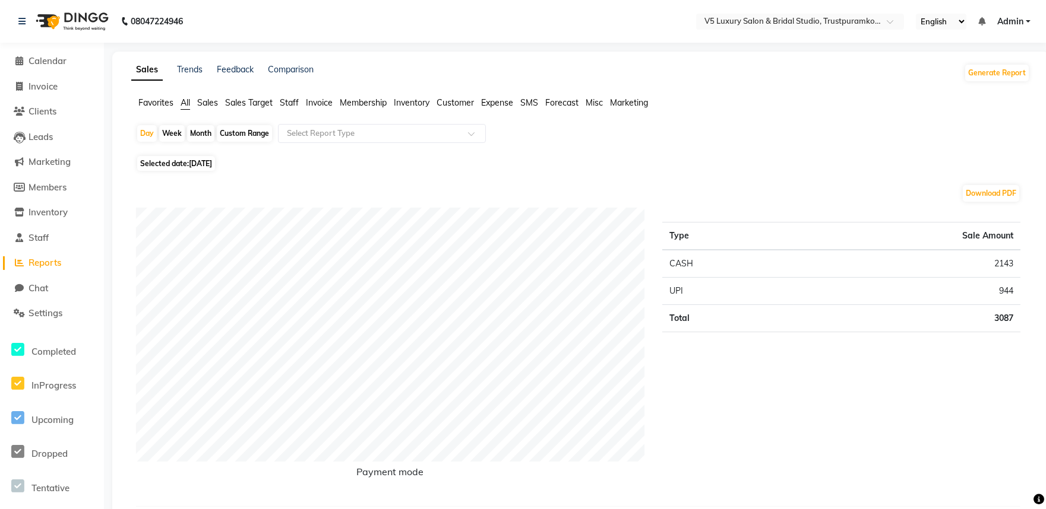
click at [205, 133] on div "Month" at bounding box center [200, 133] width 27 height 17
select select "9"
select select "2025"
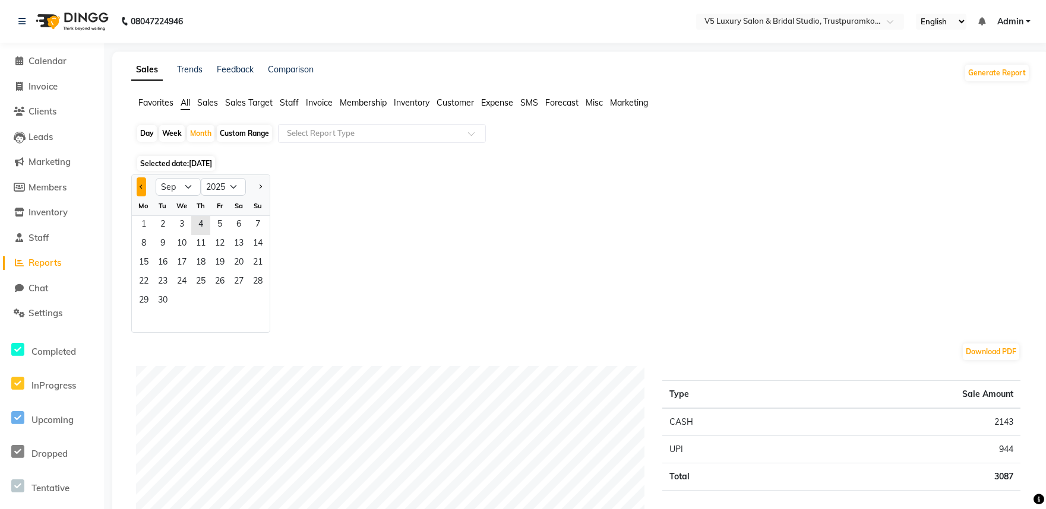
click at [141, 183] on button "Previous month" at bounding box center [141, 187] width 9 height 19
select select "7"
click at [199, 259] on span "17" at bounding box center [200, 263] width 19 height 19
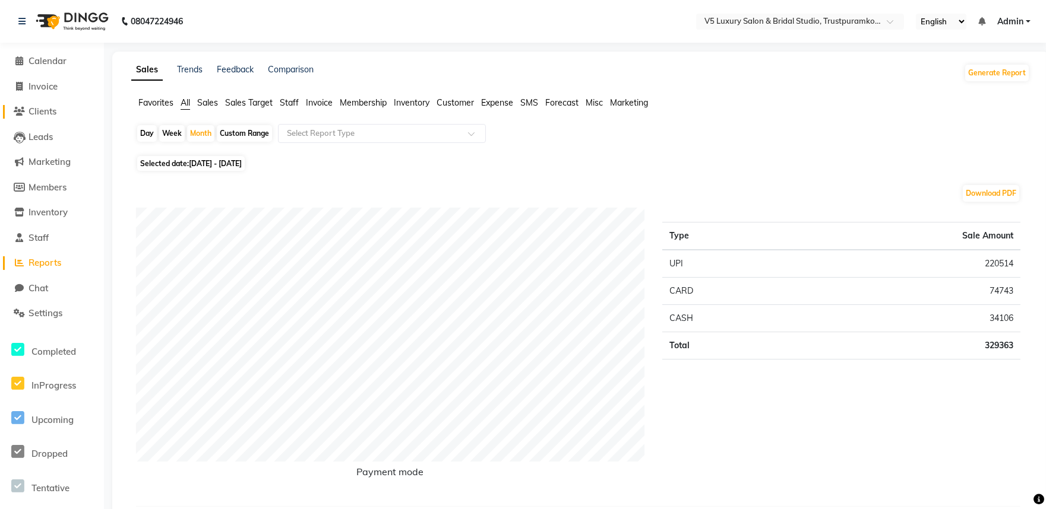
click at [48, 109] on span "Clients" at bounding box center [42, 111] width 28 height 11
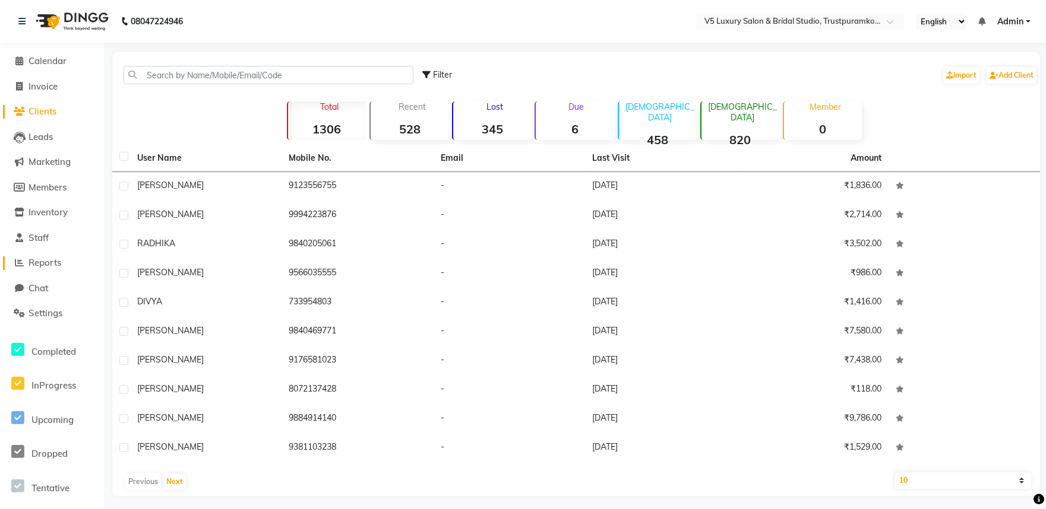
click at [46, 259] on span "Reports" at bounding box center [44, 262] width 33 height 11
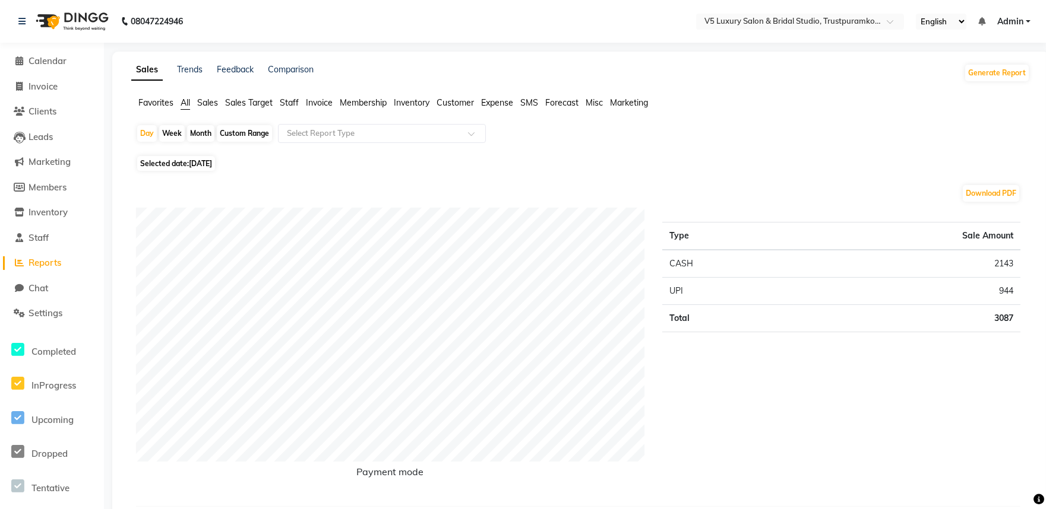
click at [202, 126] on div "Month" at bounding box center [200, 133] width 27 height 17
select select "9"
select select "2025"
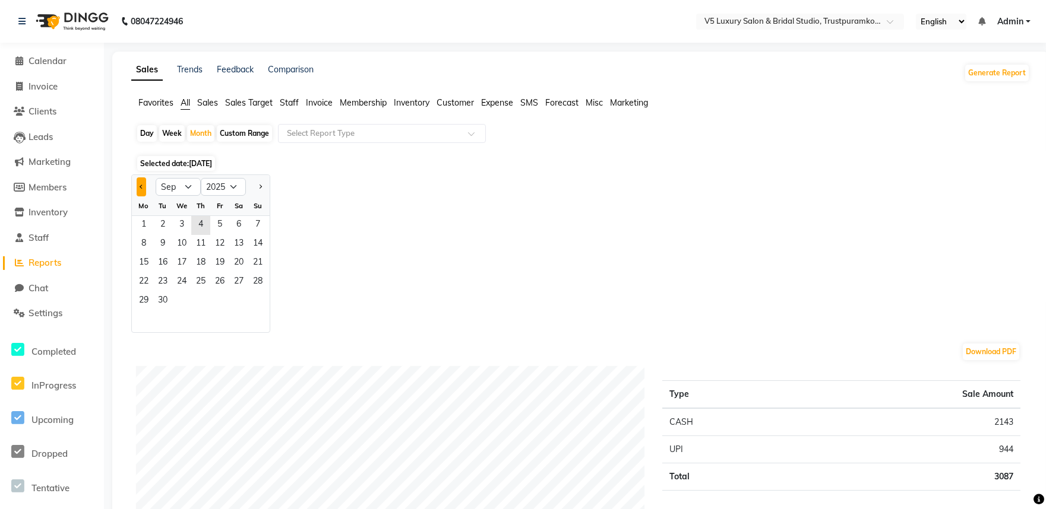
click at [140, 183] on button "Previous month" at bounding box center [141, 187] width 9 height 19
select select "7"
click at [199, 258] on span "17" at bounding box center [200, 263] width 19 height 19
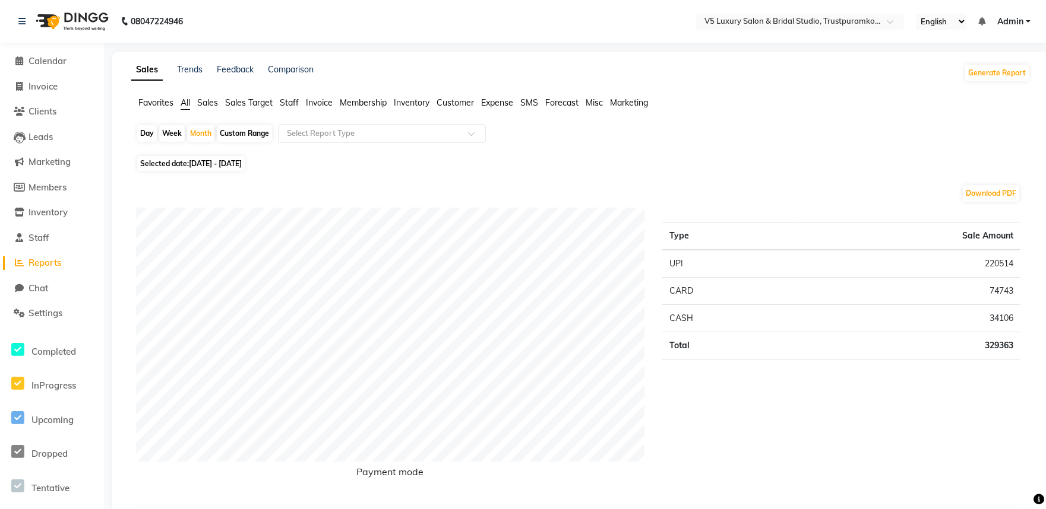
click at [182, 99] on span "All" at bounding box center [184, 102] width 9 height 11
click at [237, 97] on span "Sales Target" at bounding box center [248, 102] width 47 height 11
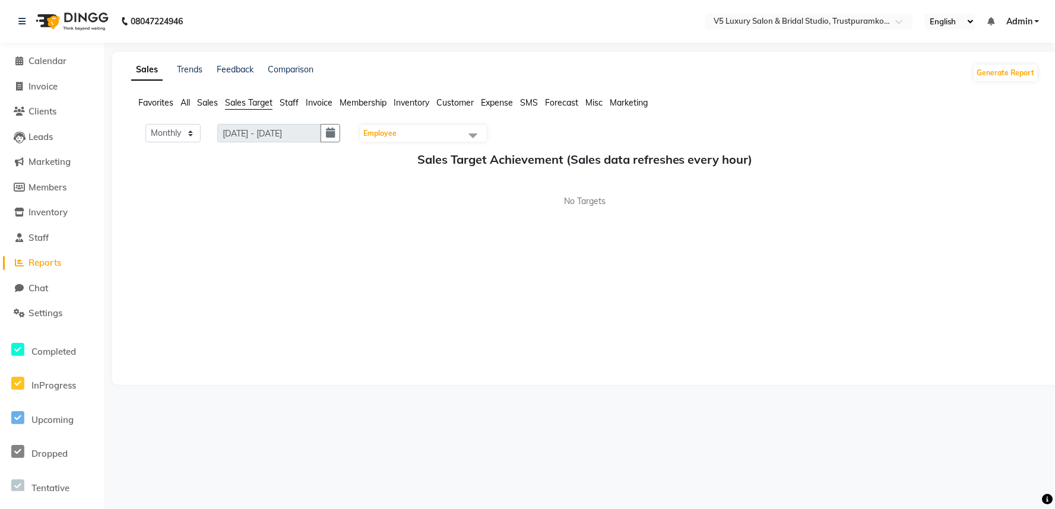
click at [312, 100] on span "Invoice" at bounding box center [319, 102] width 27 height 11
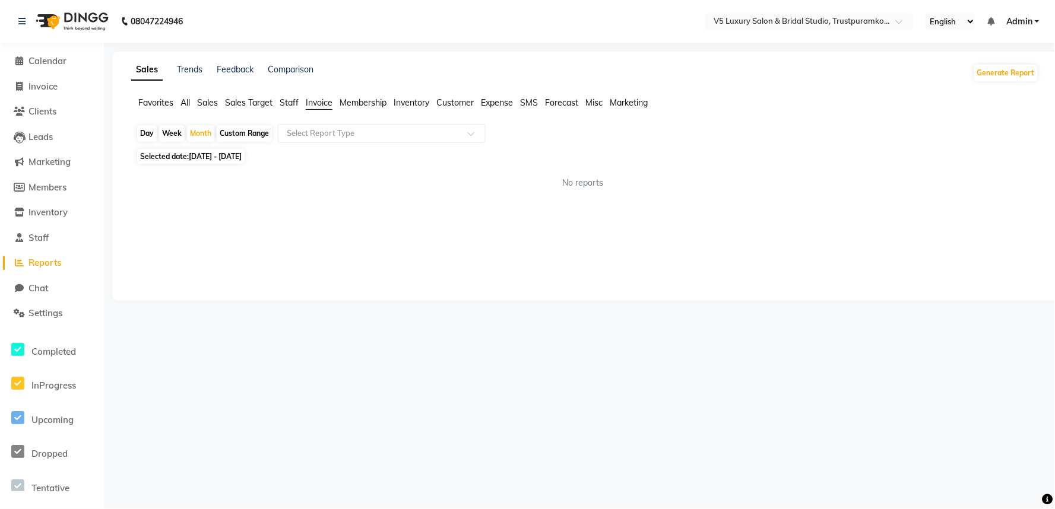
click at [363, 97] on span "Membership" at bounding box center [363, 102] width 47 height 11
click at [451, 101] on span "Customer" at bounding box center [454, 102] width 37 height 11
click at [263, 101] on span "Sales Target" at bounding box center [248, 102] width 47 height 11
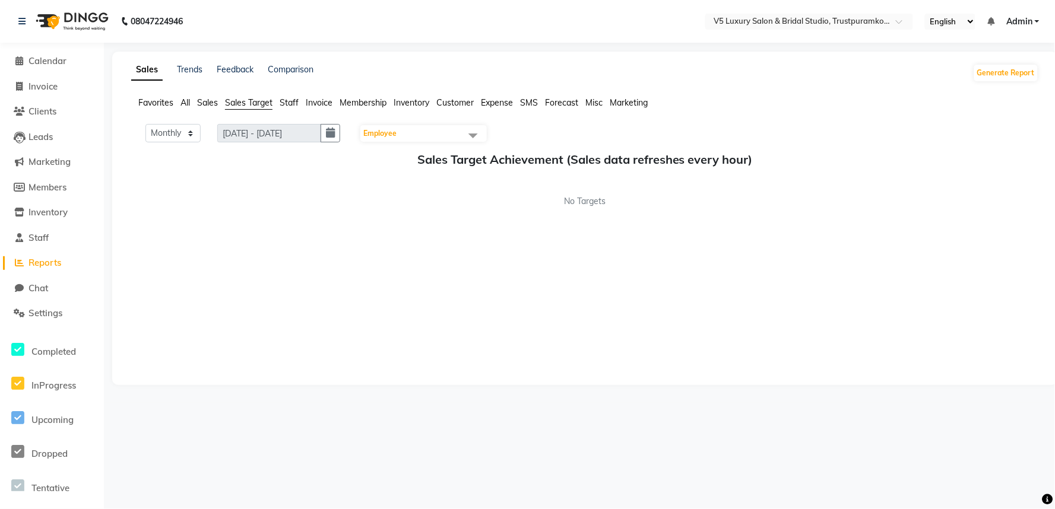
click at [220, 145] on app-target-achievement "Monthly Weekly [DATE] - [DATE] Employee Select All [PERSON_NAME] [PERSON_NAME] …" at bounding box center [585, 166] width 908 height 84
click at [54, 84] on span "Invoice" at bounding box center [42, 86] width 29 height 11
select select "service"
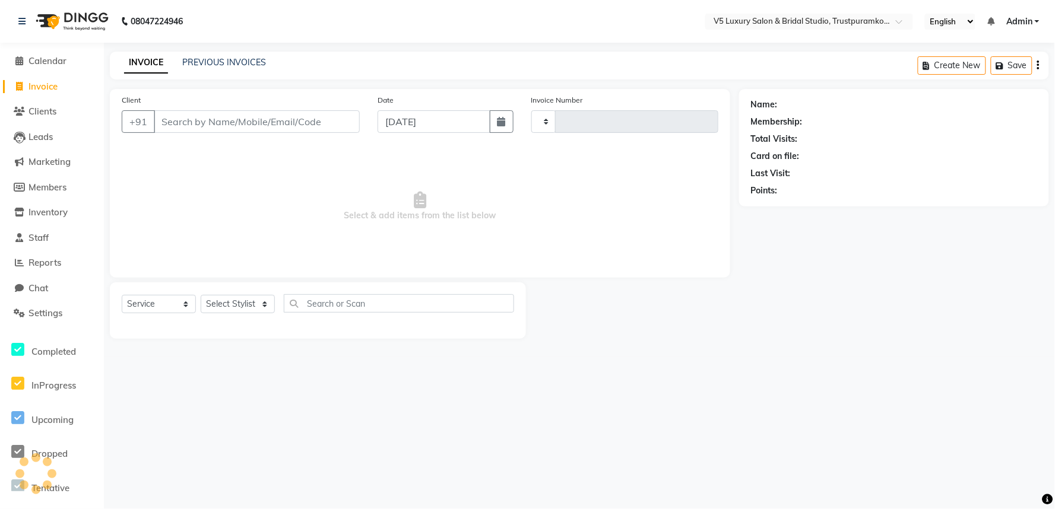
type input "1495"
select select "7993"
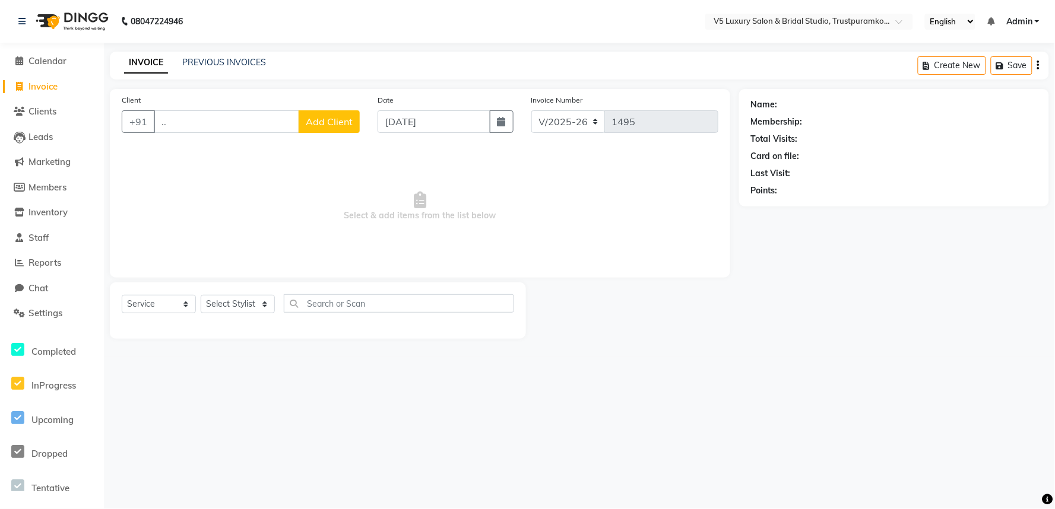
type input "."
click at [224, 128] on input "Client" at bounding box center [257, 121] width 206 height 23
click at [217, 57] on link "PREVIOUS INVOICES" at bounding box center [224, 62] width 84 height 11
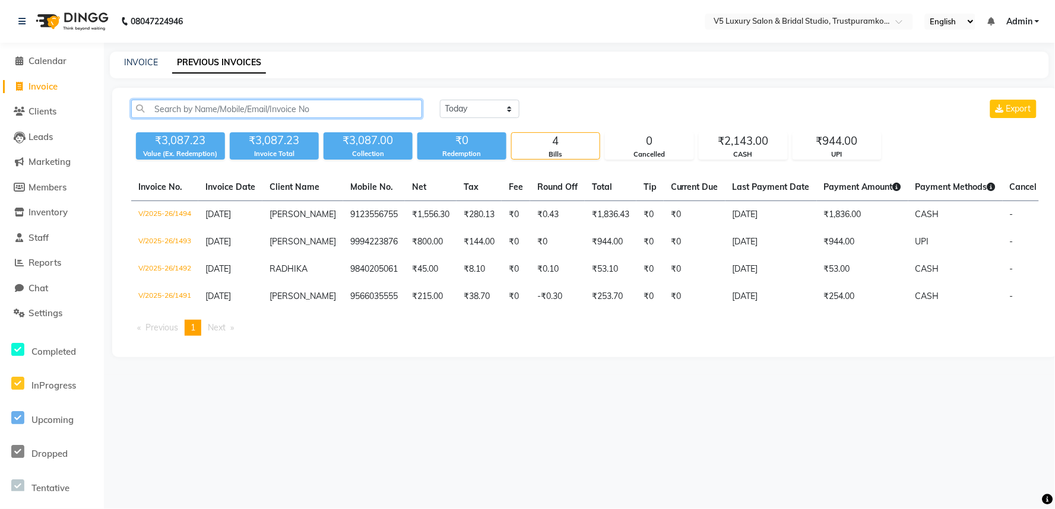
click at [302, 108] on input "text" at bounding box center [276, 109] width 291 height 18
click at [355, 108] on input "text" at bounding box center [276, 109] width 291 height 18
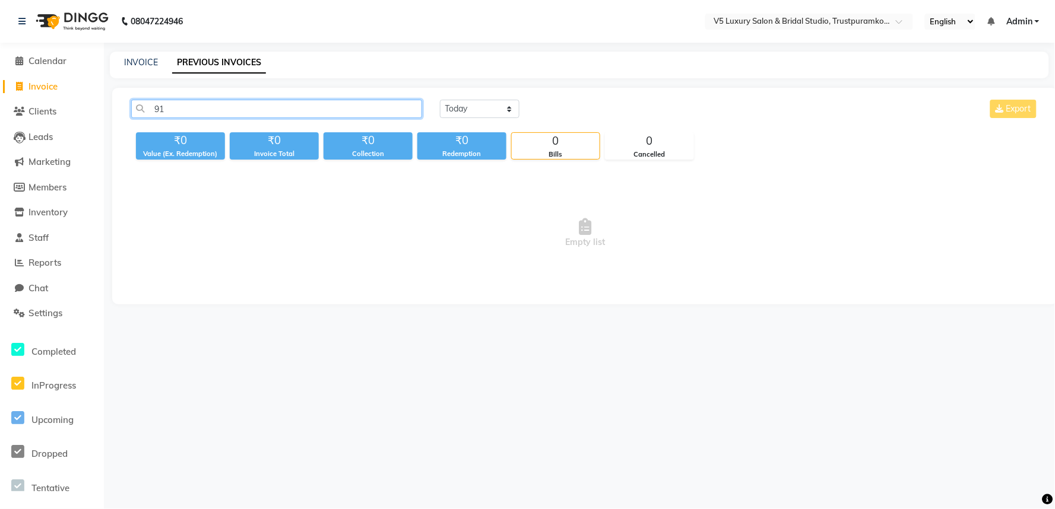
type input "9"
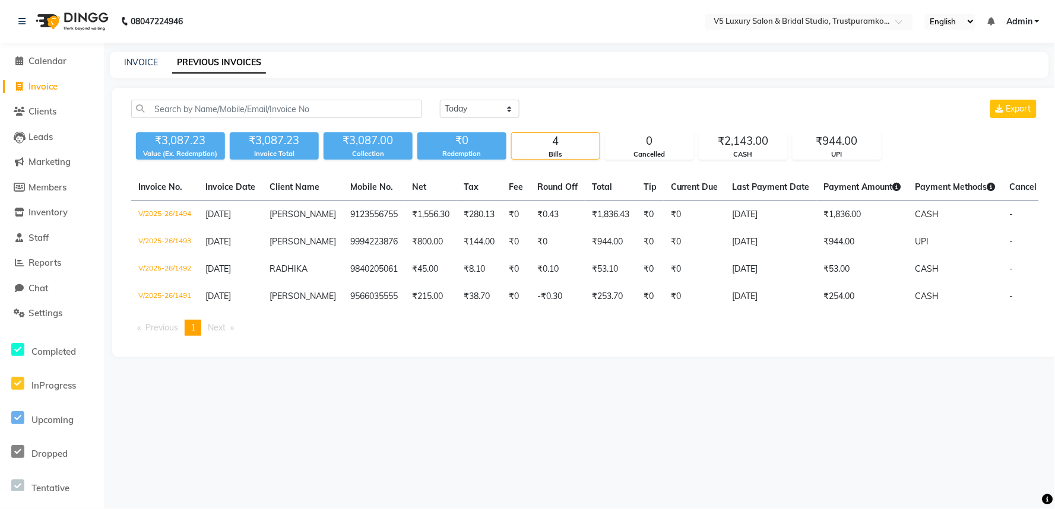
click at [49, 83] on span "Invoice" at bounding box center [42, 86] width 29 height 11
select select "service"
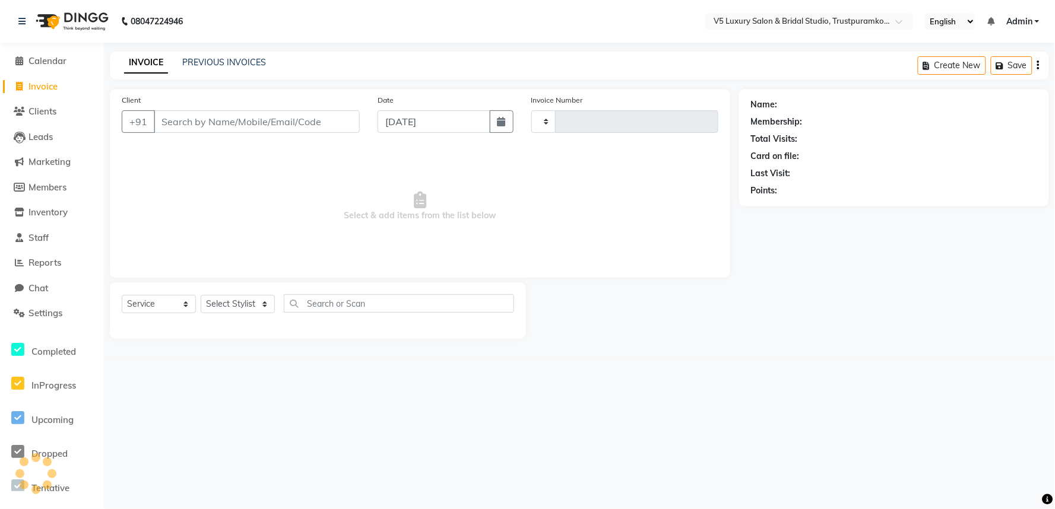
type input "1495"
select select "7993"
click at [303, 126] on input "Client" at bounding box center [257, 121] width 206 height 23
type input "9159320063"
click at [328, 119] on span "Add Client" at bounding box center [329, 122] width 47 height 12
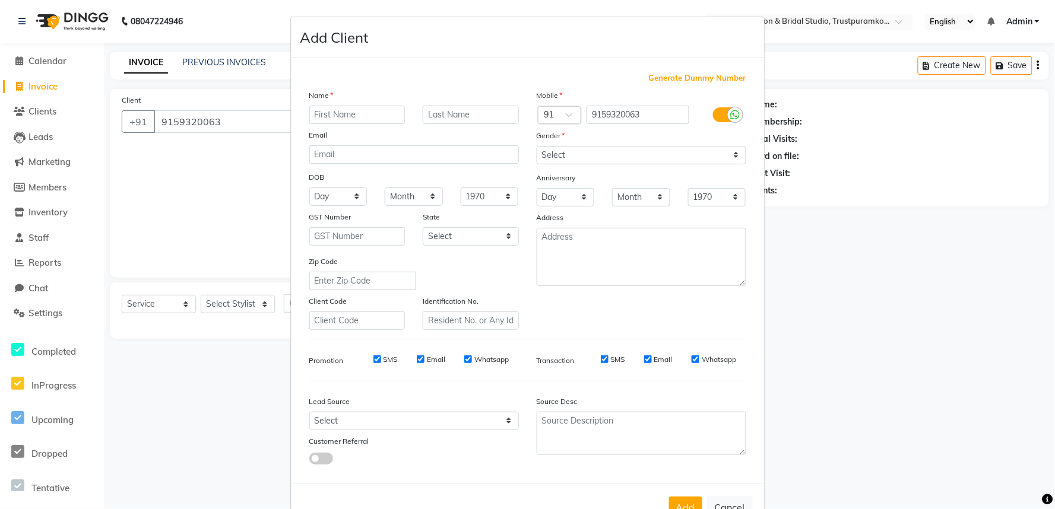
click at [362, 115] on input "text" at bounding box center [357, 115] width 96 height 18
click at [311, 113] on input "jayachandhiran" at bounding box center [357, 115] width 96 height 18
type input "Jayachandhiran"
click at [728, 152] on select "Select [DEMOGRAPHIC_DATA] [DEMOGRAPHIC_DATA] Other Prefer Not To Say" at bounding box center [642, 155] width 210 height 18
click at [537, 146] on select "Select [DEMOGRAPHIC_DATA] [DEMOGRAPHIC_DATA] Other Prefer Not To Say" at bounding box center [642, 155] width 210 height 18
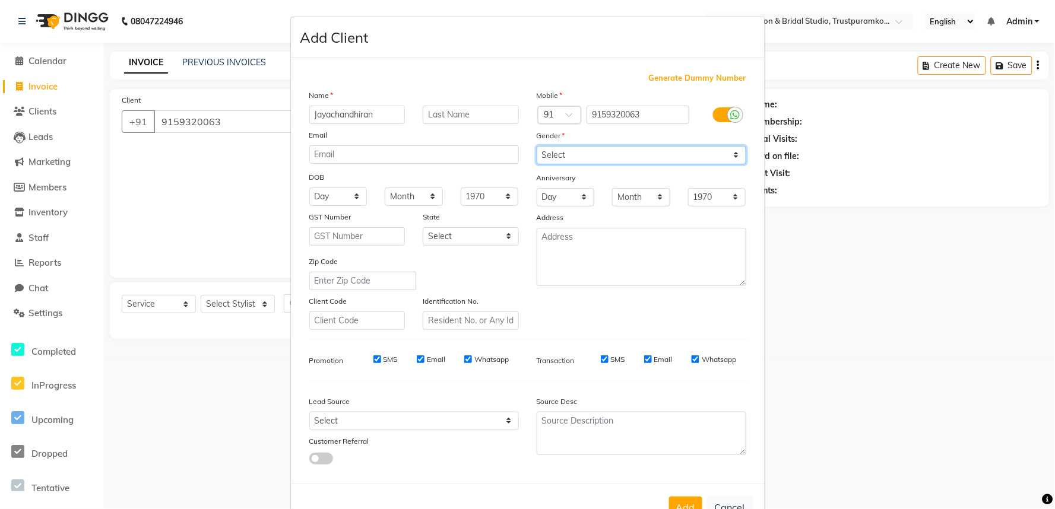
click at [733, 159] on select "Select [DEMOGRAPHIC_DATA] [DEMOGRAPHIC_DATA] Other Prefer Not To Say" at bounding box center [642, 155] width 210 height 18
select select "[DEMOGRAPHIC_DATA]"
click at [537, 146] on select "Select [DEMOGRAPHIC_DATA] [DEMOGRAPHIC_DATA] Other Prefer Not To Say" at bounding box center [642, 155] width 210 height 18
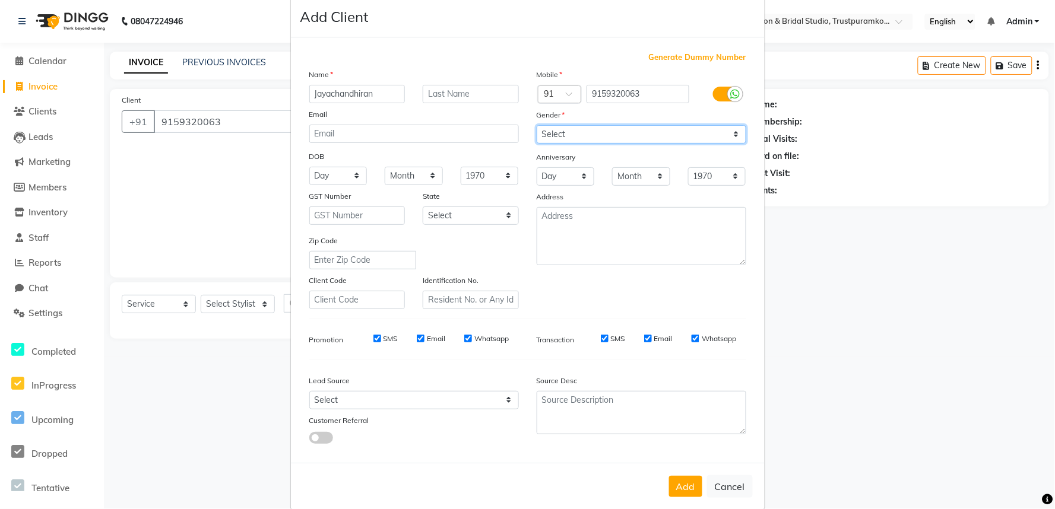
scroll to position [39, 0]
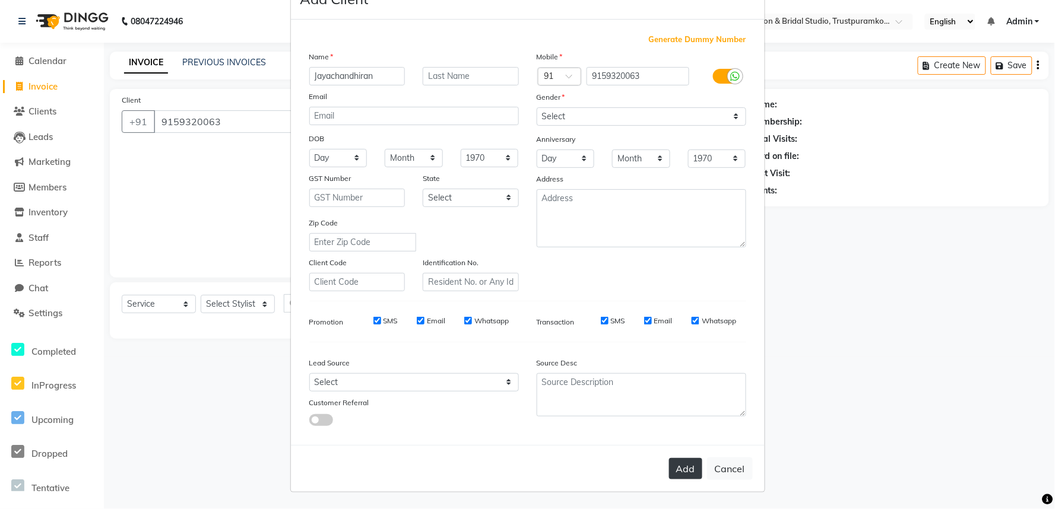
click at [693, 469] on button "Add" at bounding box center [685, 468] width 33 height 21
select select
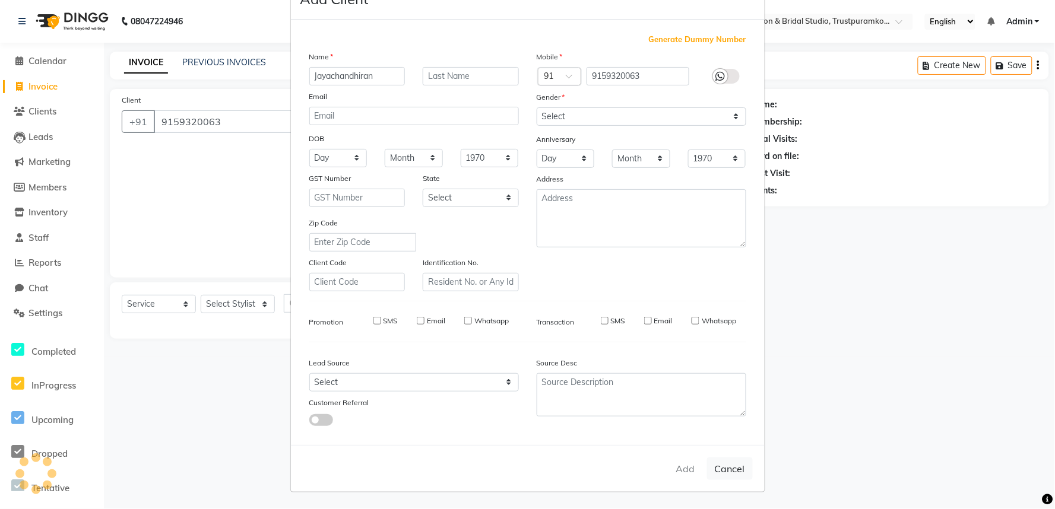
select select
checkbox input "false"
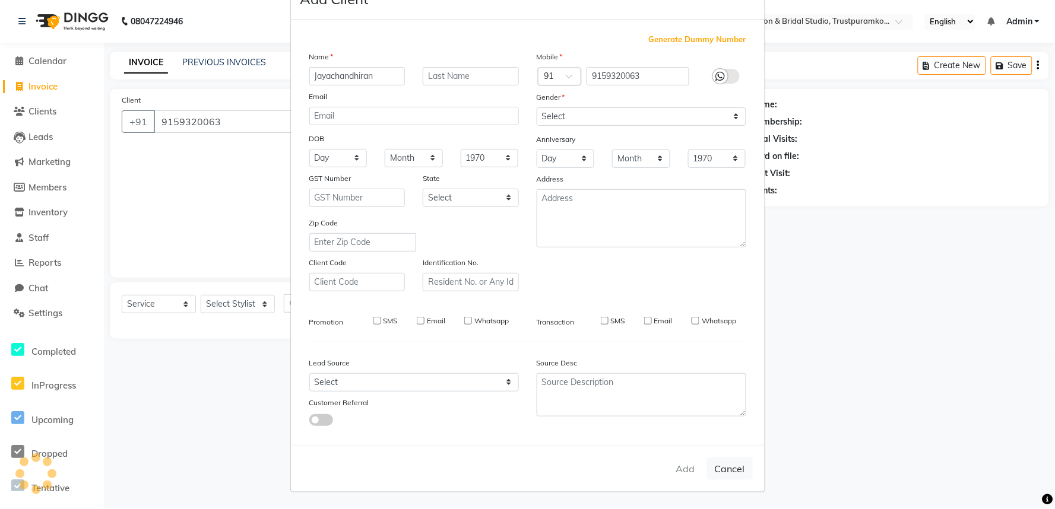
checkbox input "false"
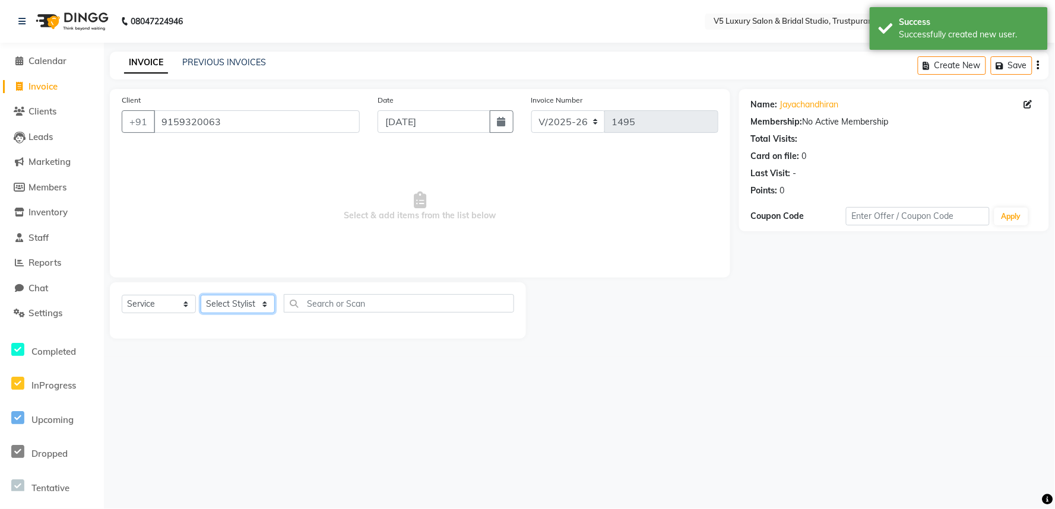
click at [245, 302] on select "Select Stylist [PERSON_NAME] [PERSON_NAME] [DATE] [PERSON_NAME]" at bounding box center [238, 304] width 74 height 18
select select "72643"
click at [201, 296] on select "Select Stylist [PERSON_NAME] [PERSON_NAME] [DATE] [PERSON_NAME]" at bounding box center [238, 304] width 74 height 18
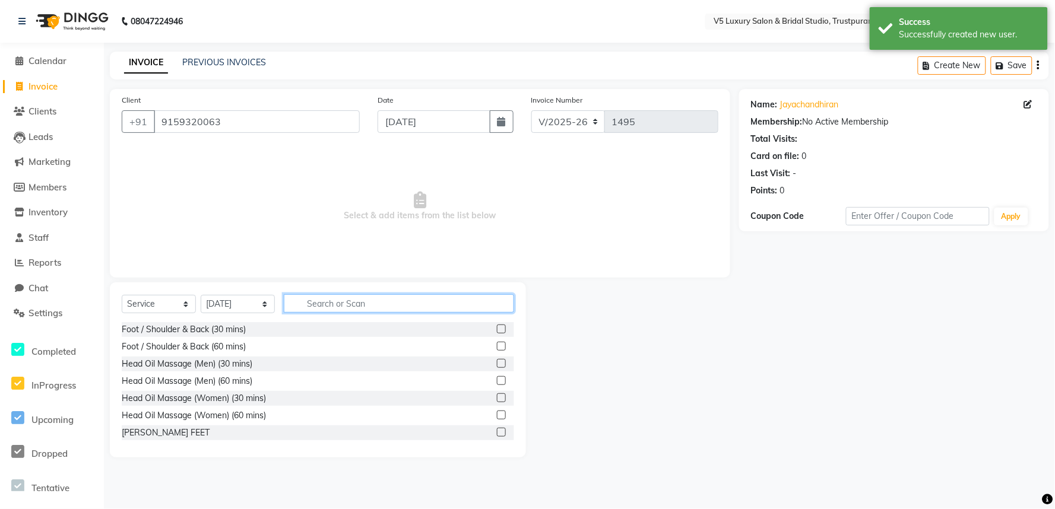
click at [345, 305] on input "text" at bounding box center [399, 303] width 230 height 18
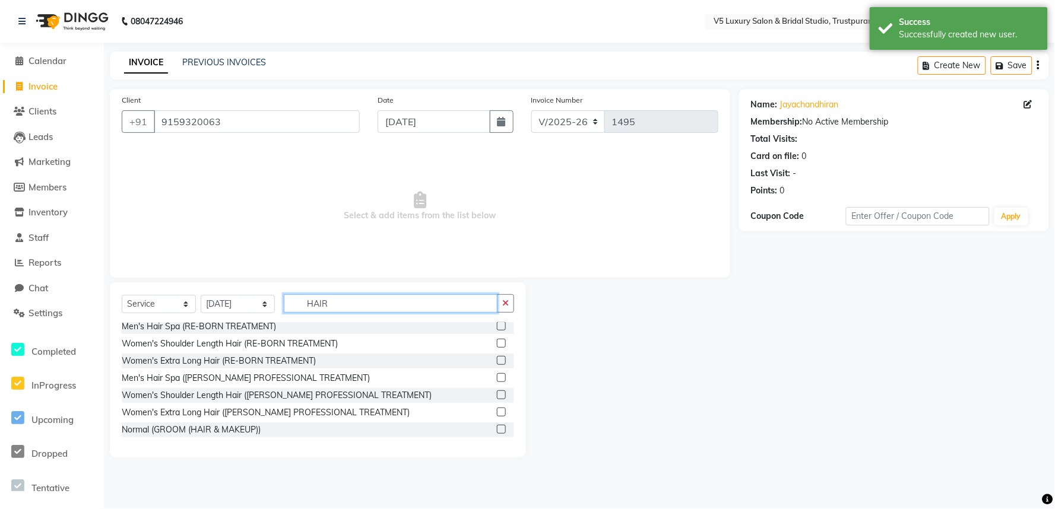
scroll to position [397, 0]
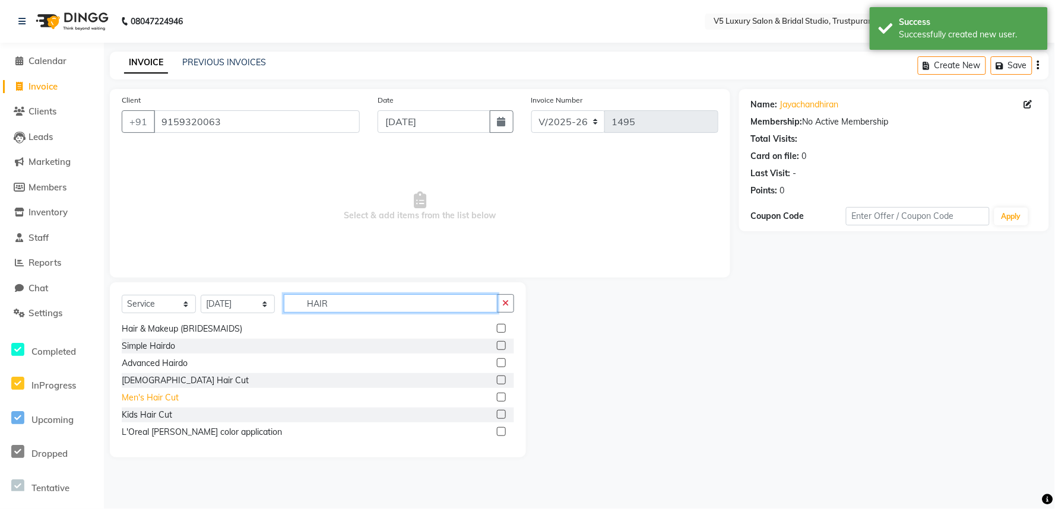
type input "HAIR"
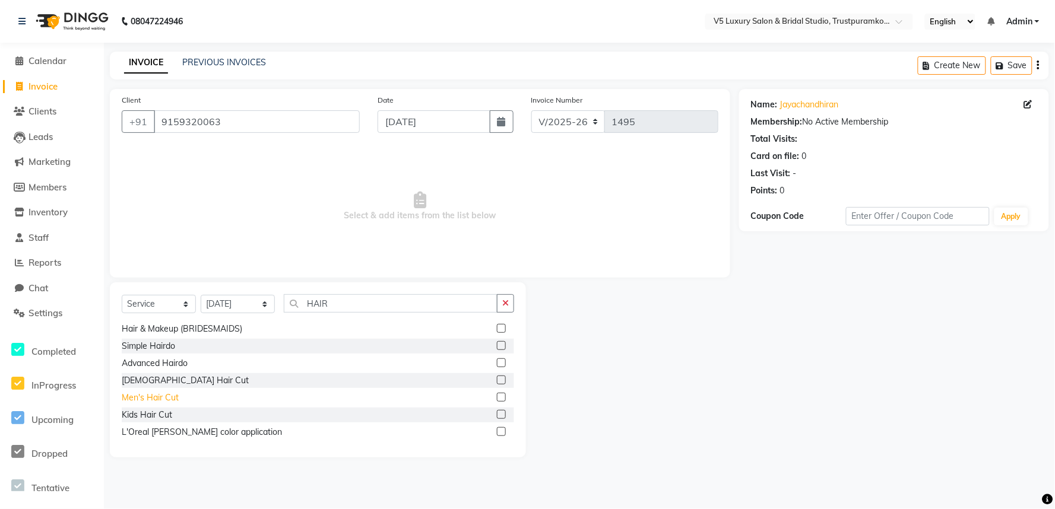
click at [146, 395] on div "Men's Hair Cut" at bounding box center [150, 398] width 57 height 12
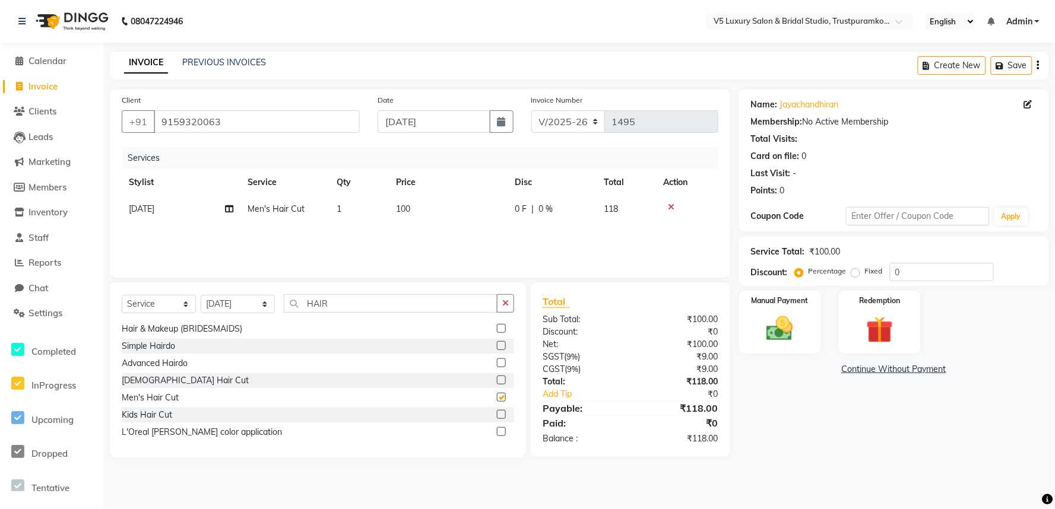
checkbox input "false"
click at [357, 300] on input "HAIR" at bounding box center [391, 303] width 214 height 18
type input "H"
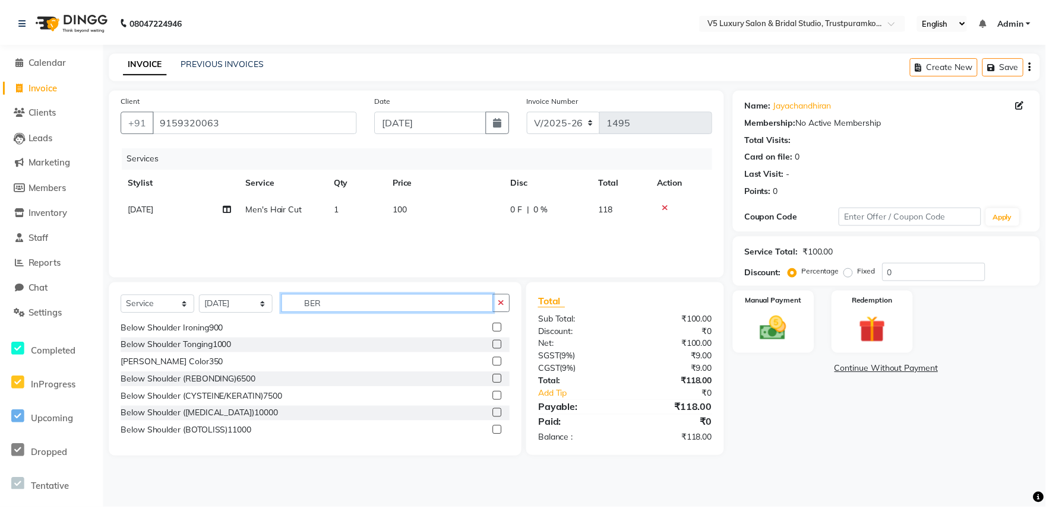
scroll to position [0, 0]
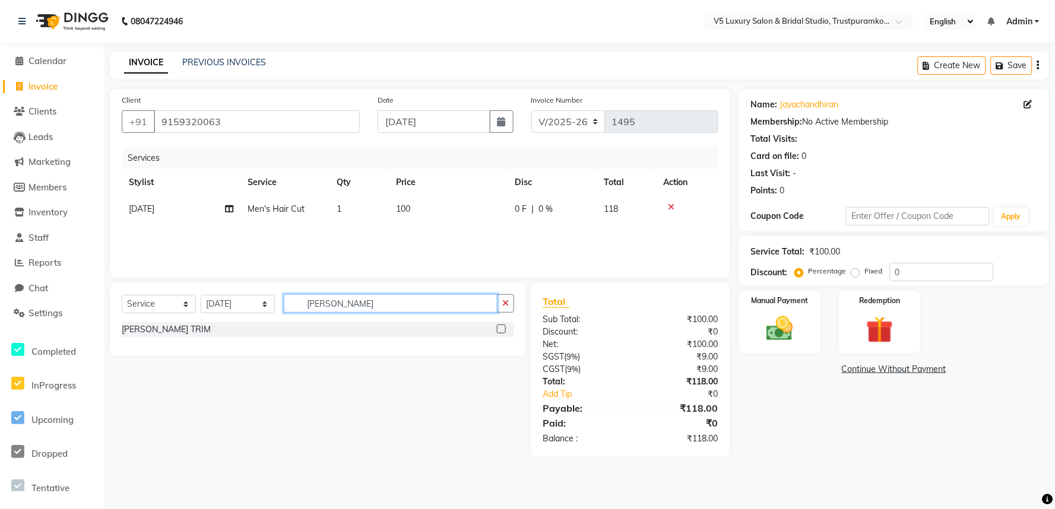
type input "[PERSON_NAME]"
click at [429, 209] on td "100" at bounding box center [448, 209] width 119 height 27
select select "72643"
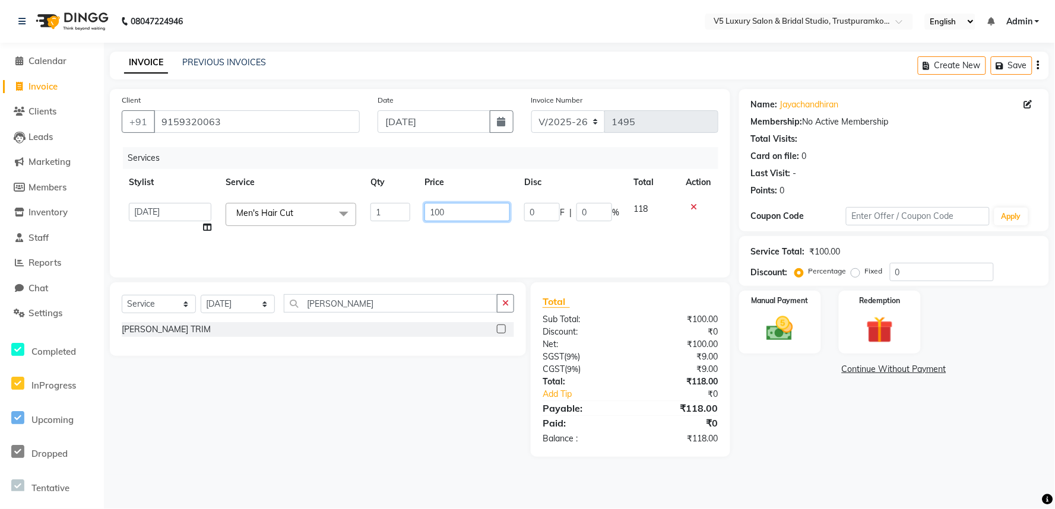
click at [465, 210] on input "100" at bounding box center [466, 212] width 85 height 18
type input "1"
type input "300"
click at [441, 247] on div "Services Stylist Service Qty Price Disc Total Action [PERSON_NAME] [PERSON_NAME…" at bounding box center [420, 206] width 597 height 119
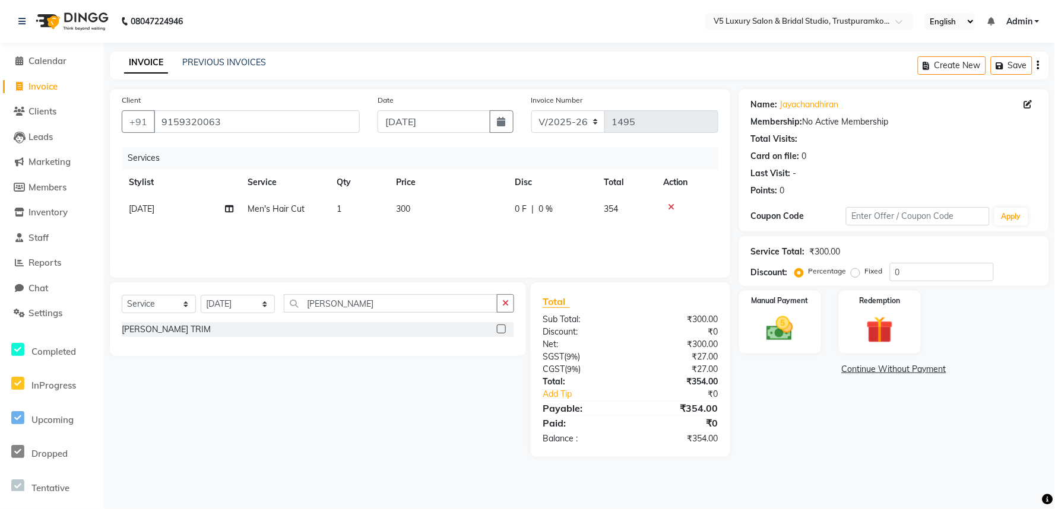
click at [417, 208] on td "300" at bounding box center [448, 209] width 119 height 27
select select "72643"
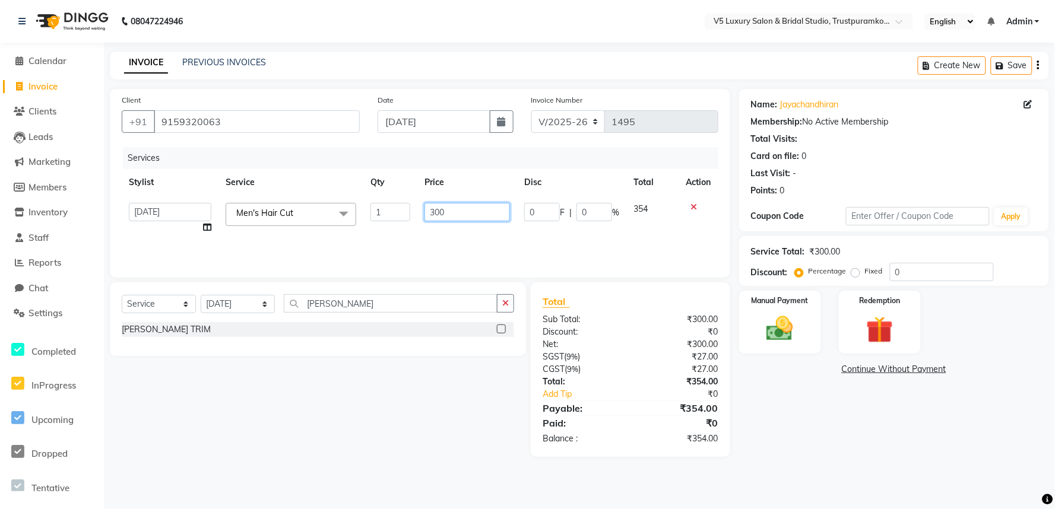
click at [453, 204] on input "300" at bounding box center [466, 212] width 85 height 18
type input "3"
type input "852"
click at [492, 224] on div "Services Stylist Service Qty Price Disc Total Action [PERSON_NAME] [PERSON_NAME…" at bounding box center [420, 206] width 597 height 119
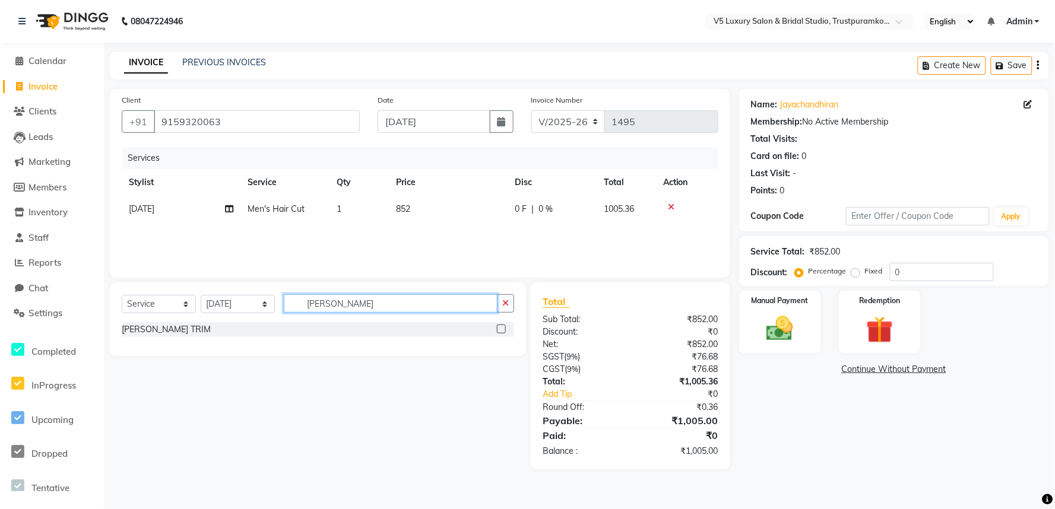
click at [357, 311] on input "[PERSON_NAME]" at bounding box center [391, 303] width 214 height 18
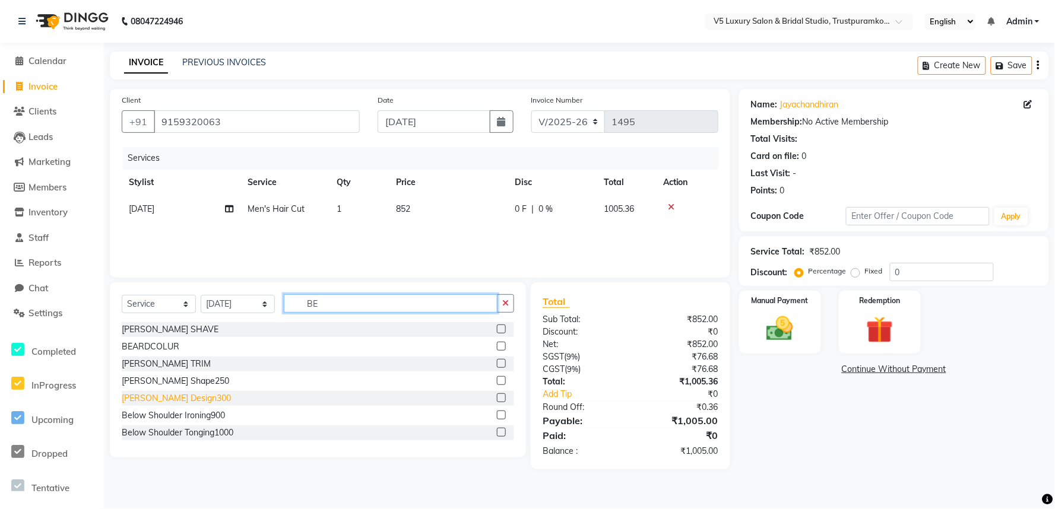
type input "BE"
click at [182, 402] on div "[PERSON_NAME] Design300" at bounding box center [176, 398] width 109 height 12
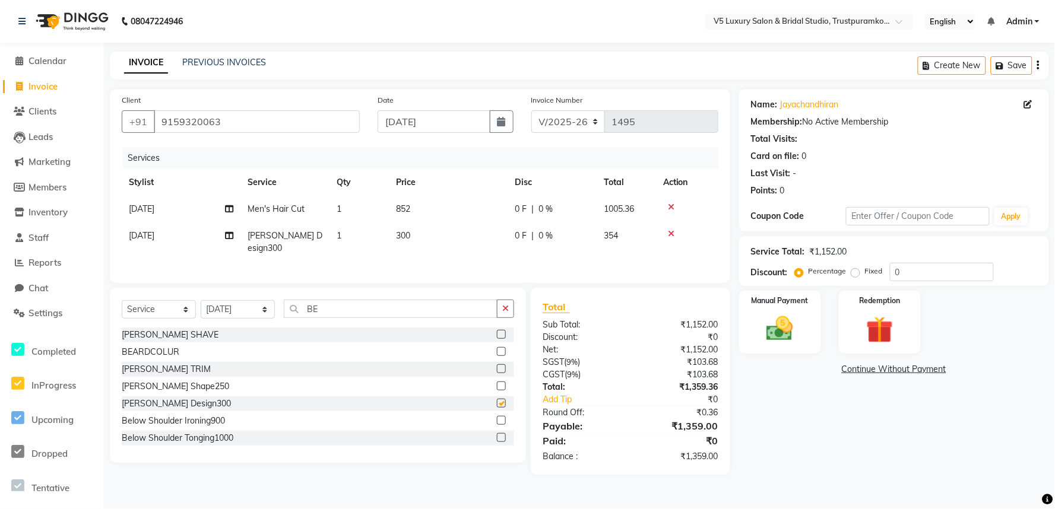
checkbox input "false"
click at [416, 237] on td "300" at bounding box center [448, 242] width 119 height 39
select select "72643"
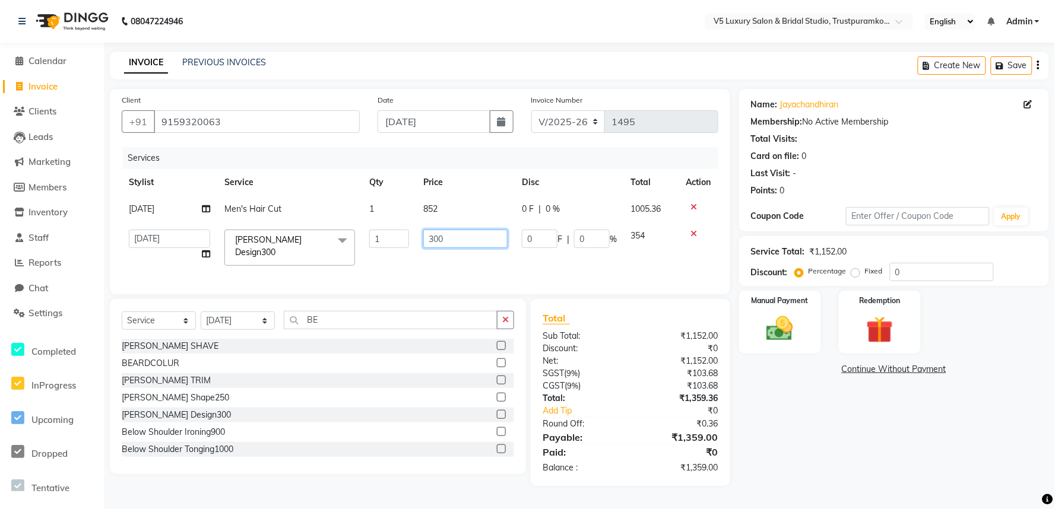
click at [452, 233] on input "300" at bounding box center [465, 239] width 84 height 18
type input "3"
type input "250"
click at [461, 266] on div "Services Stylist Service Qty Price Disc Total Action [DATE] Men's Hair Cut 1 85…" at bounding box center [420, 214] width 597 height 135
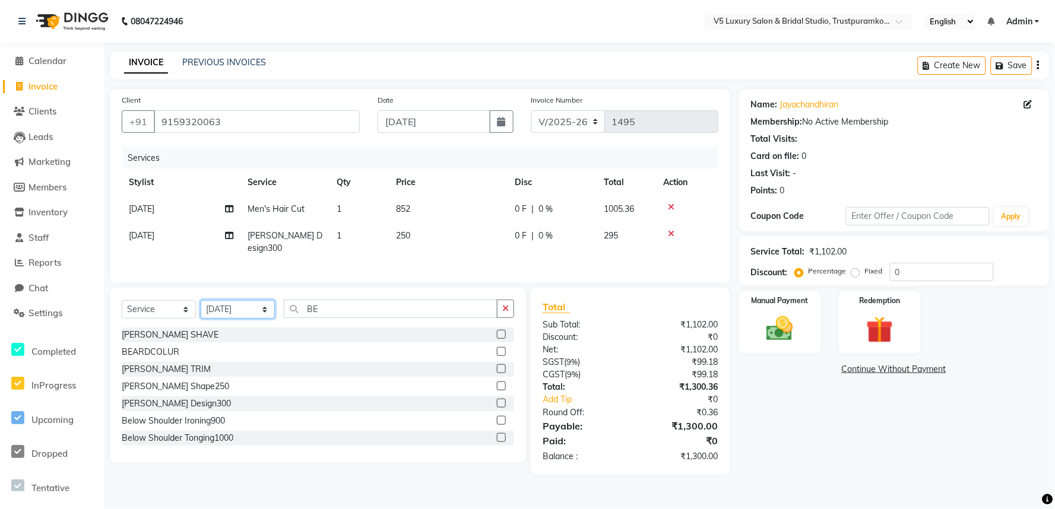
click at [255, 309] on select "Select Stylist [PERSON_NAME] [PERSON_NAME] [DATE] [PERSON_NAME]" at bounding box center [238, 309] width 74 height 18
select select "72640"
click at [201, 300] on select "Select Stylist [PERSON_NAME] [PERSON_NAME] [DATE] [PERSON_NAME]" at bounding box center [238, 309] width 74 height 18
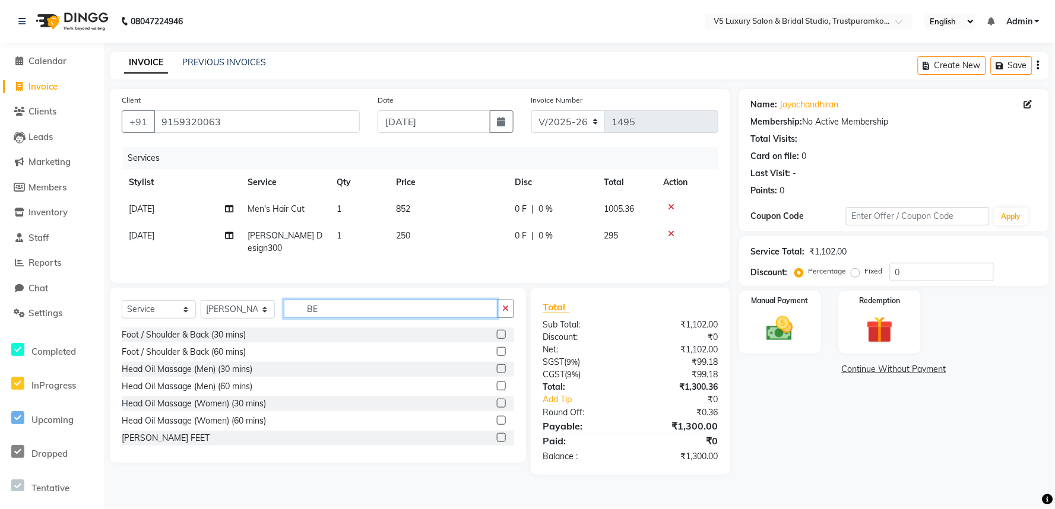
click at [346, 304] on input "BE" at bounding box center [391, 309] width 214 height 18
type input "B"
type input "PED"
click at [190, 372] on div "PEDICUREDeluxe Pedicure" at bounding box center [173, 369] width 103 height 12
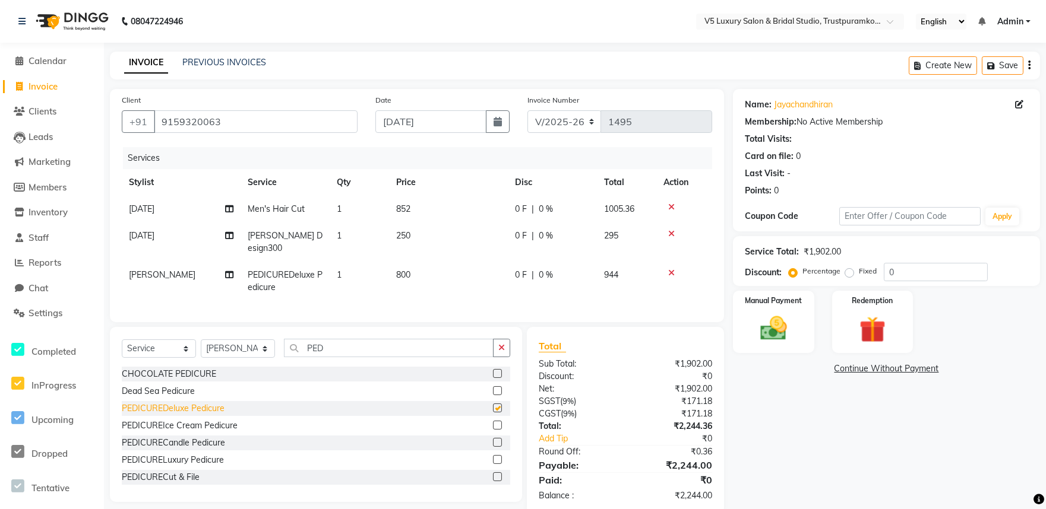
checkbox input "false"
click at [502, 272] on td "800" at bounding box center [448, 281] width 119 height 39
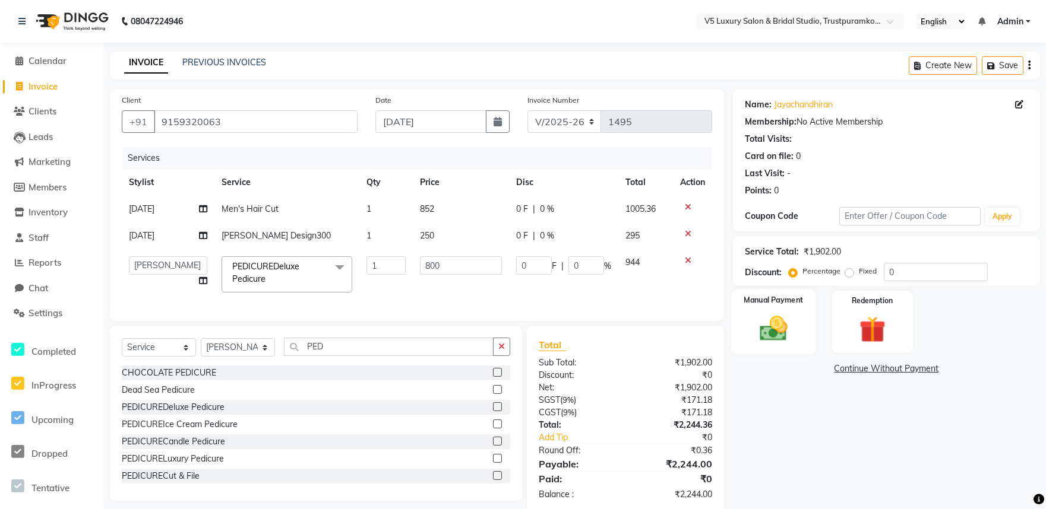
click at [775, 316] on img at bounding box center [773, 328] width 45 height 31
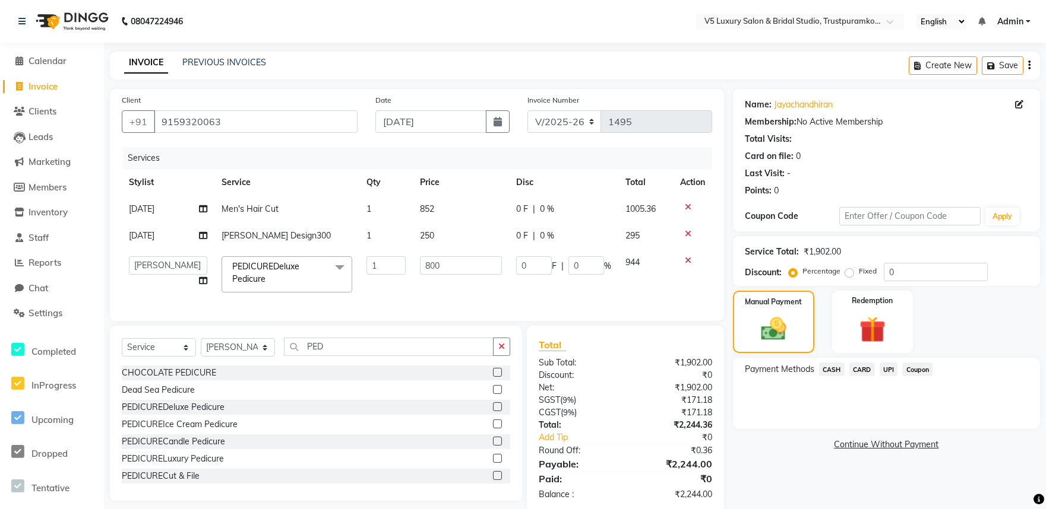
click at [887, 369] on span "UPI" at bounding box center [888, 370] width 18 height 14
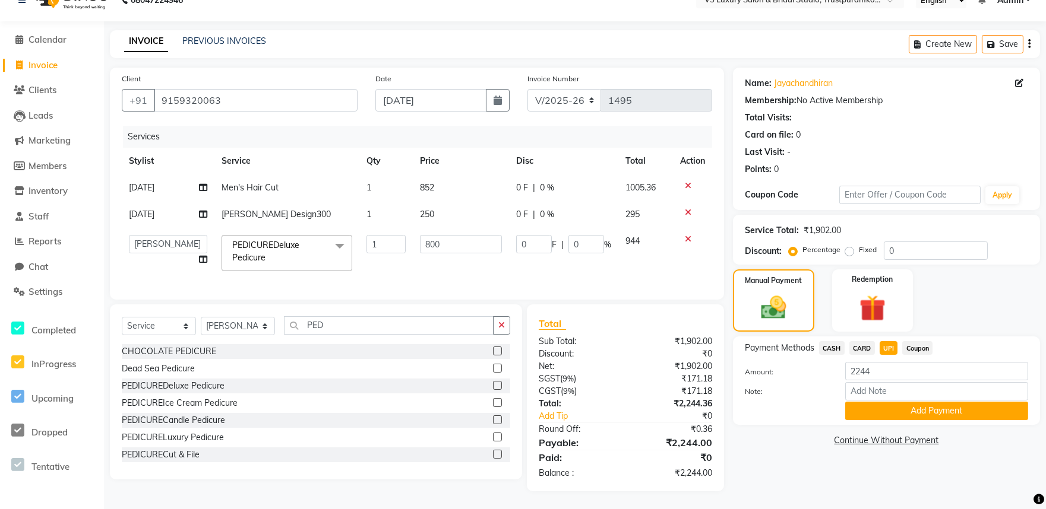
click at [900, 402] on button "Add Payment" at bounding box center [936, 411] width 183 height 18
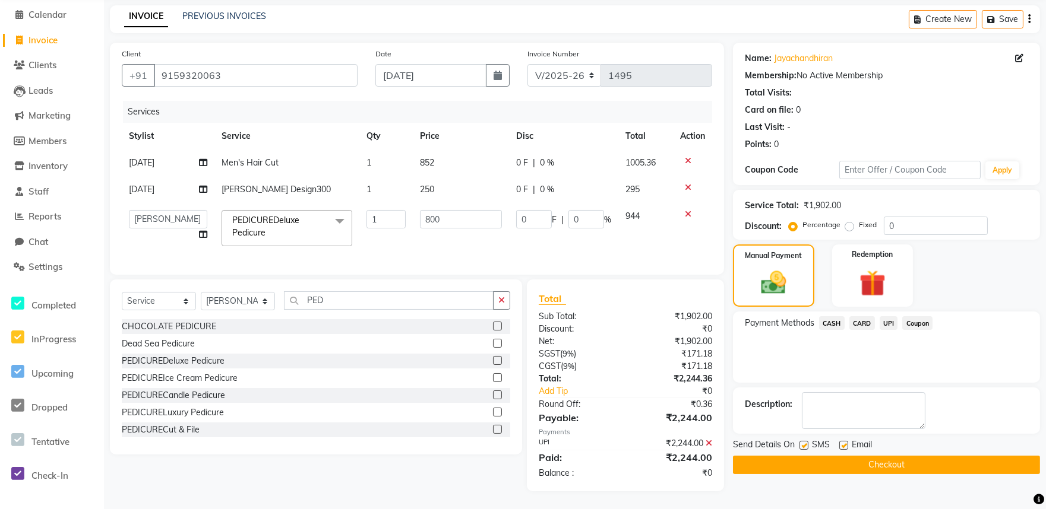
scroll to position [55, 0]
click at [845, 441] on label at bounding box center [843, 445] width 9 height 9
click at [845, 442] on input "checkbox" at bounding box center [843, 446] width 8 height 8
checkbox input "false"
click at [864, 456] on button "Checkout" at bounding box center [886, 465] width 307 height 18
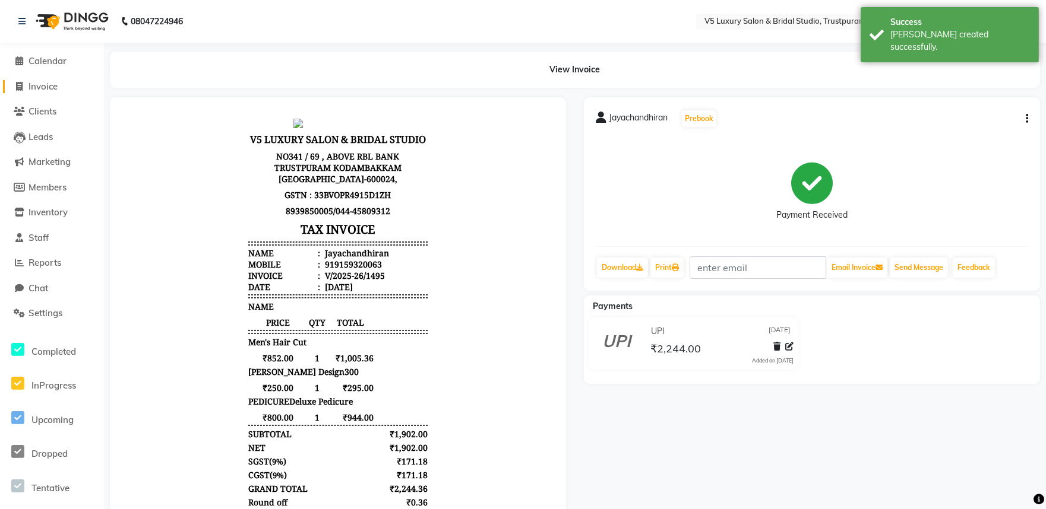
click at [46, 84] on span "Invoice" at bounding box center [42, 86] width 29 height 11
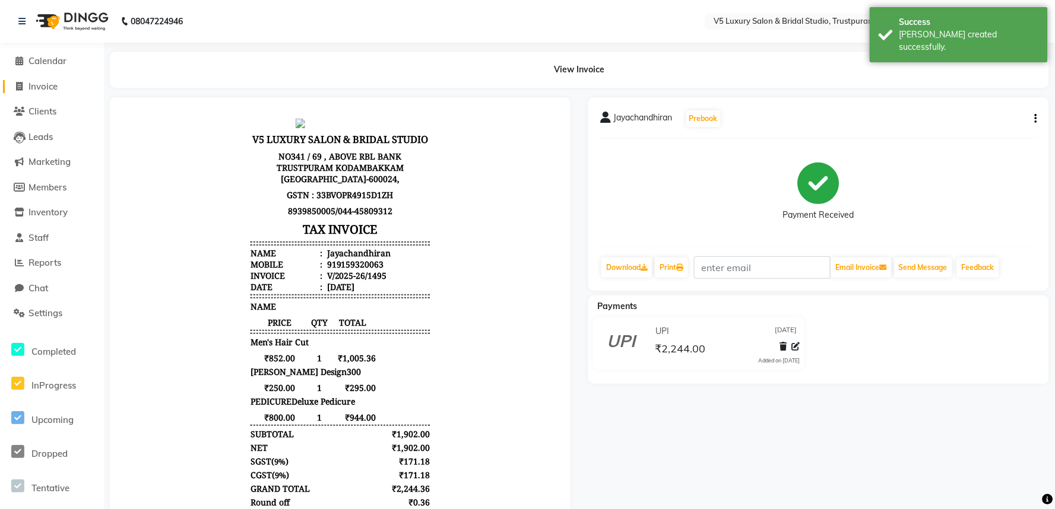
select select "7993"
select select "service"
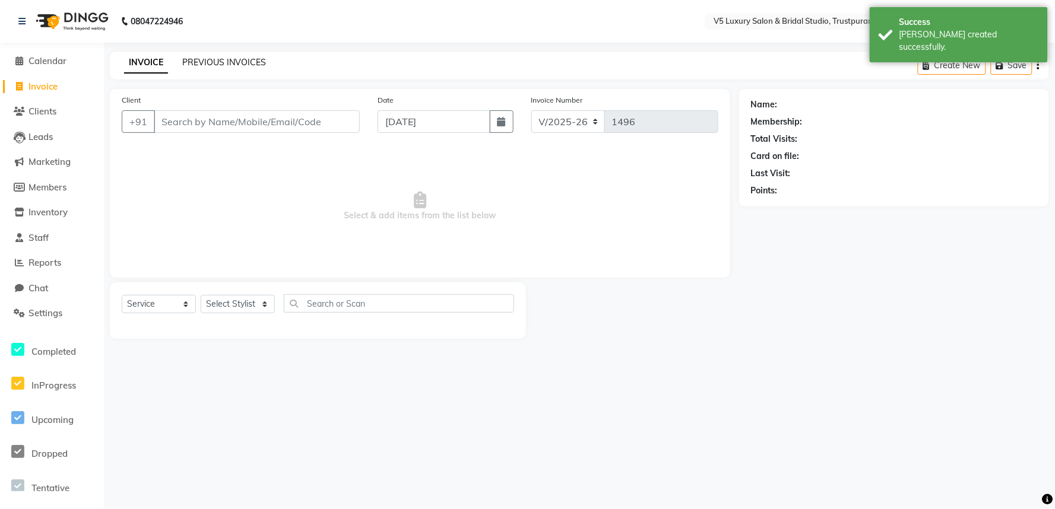
click at [236, 64] on link "PREVIOUS INVOICES" at bounding box center [224, 62] width 84 height 11
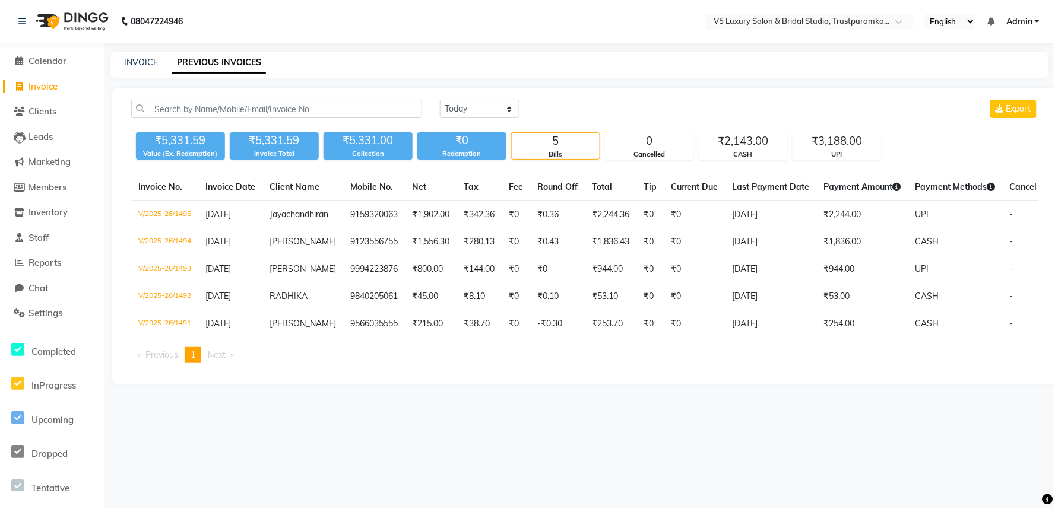
click at [662, 424] on div "08047224946 Select Location × V5 Luxury Salon & Bridal Studio, Trustpuramkodamb…" at bounding box center [527, 254] width 1055 height 509
click at [588, 27] on nav "08047224946 Select Location × V5 Luxury Salon & Bridal Studio, Trustpuramkodamb…" at bounding box center [527, 21] width 1055 height 43
